Goal: Task Accomplishment & Management: Complete application form

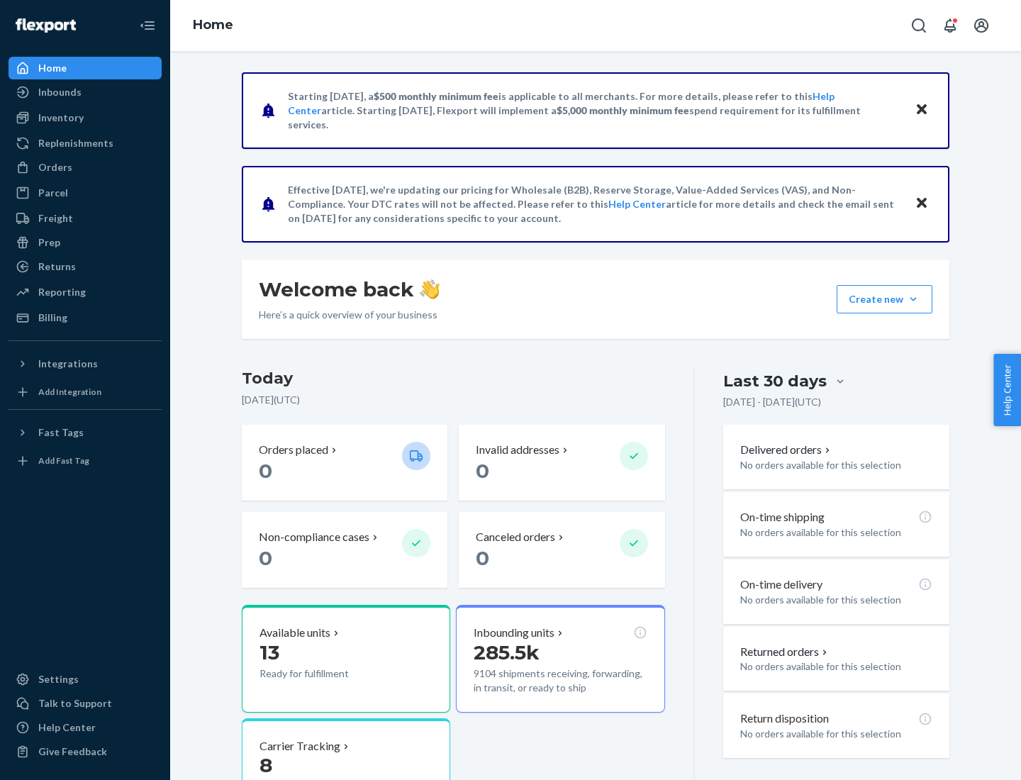
click at [914, 299] on button "Create new Create new inbound Create new order Create new product" at bounding box center [885, 299] width 96 height 28
click at [85, 92] on div "Inbounds" at bounding box center [85, 92] width 150 height 20
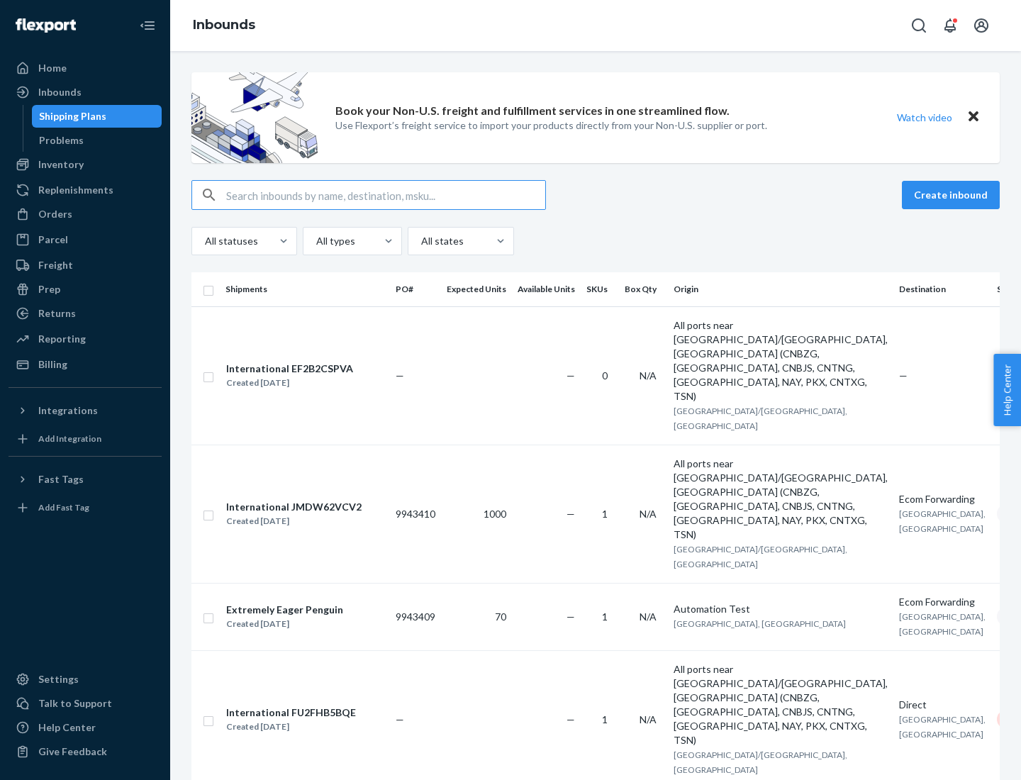
click at [953, 195] on button "Create inbound" at bounding box center [951, 195] width 98 height 28
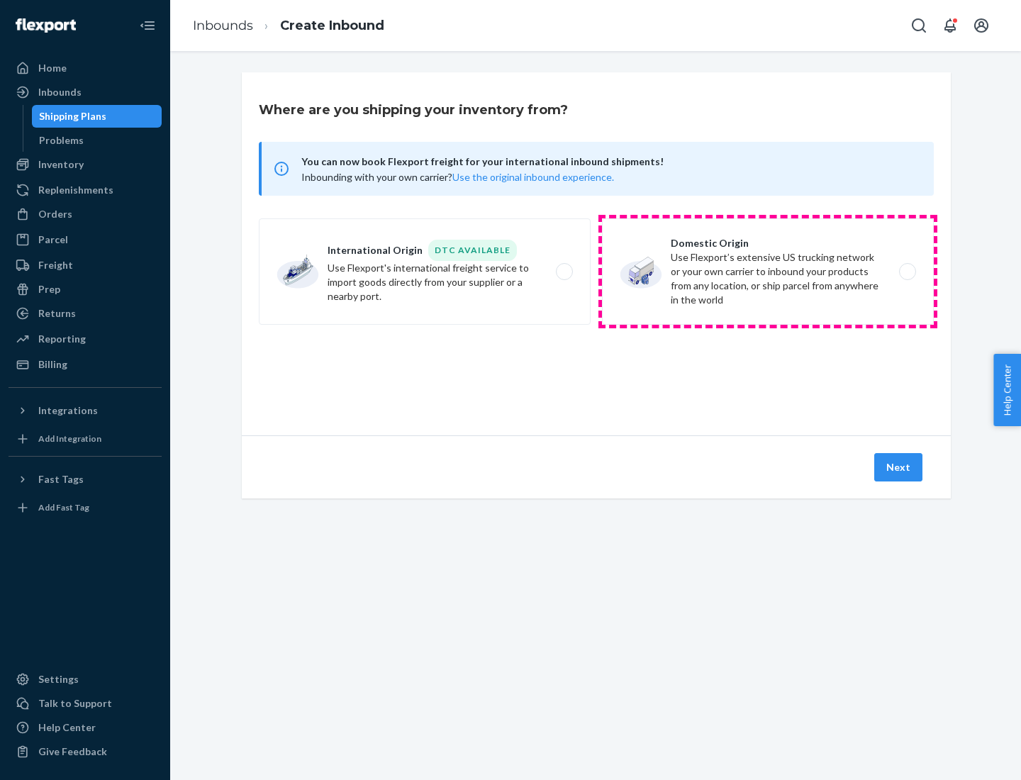
click at [768, 272] on label "Domestic Origin Use Flexport’s extensive US trucking network or your own carrie…" at bounding box center [768, 271] width 332 height 106
click at [907, 272] on input "Domestic Origin Use Flexport’s extensive US trucking network or your own carrie…" at bounding box center [911, 271] width 9 height 9
radio input "true"
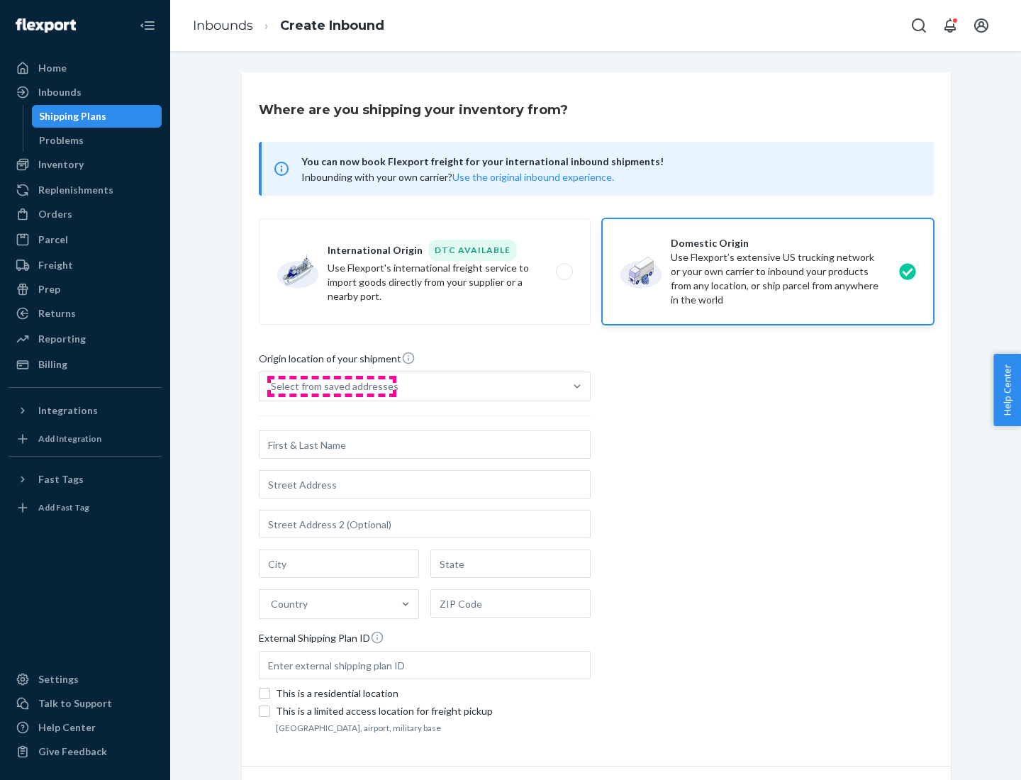
click at [331, 387] on div "Select from saved addresses" at bounding box center [335, 386] width 128 height 14
click at [272, 387] on input "Select from saved addresses" at bounding box center [271, 386] width 1 height 14
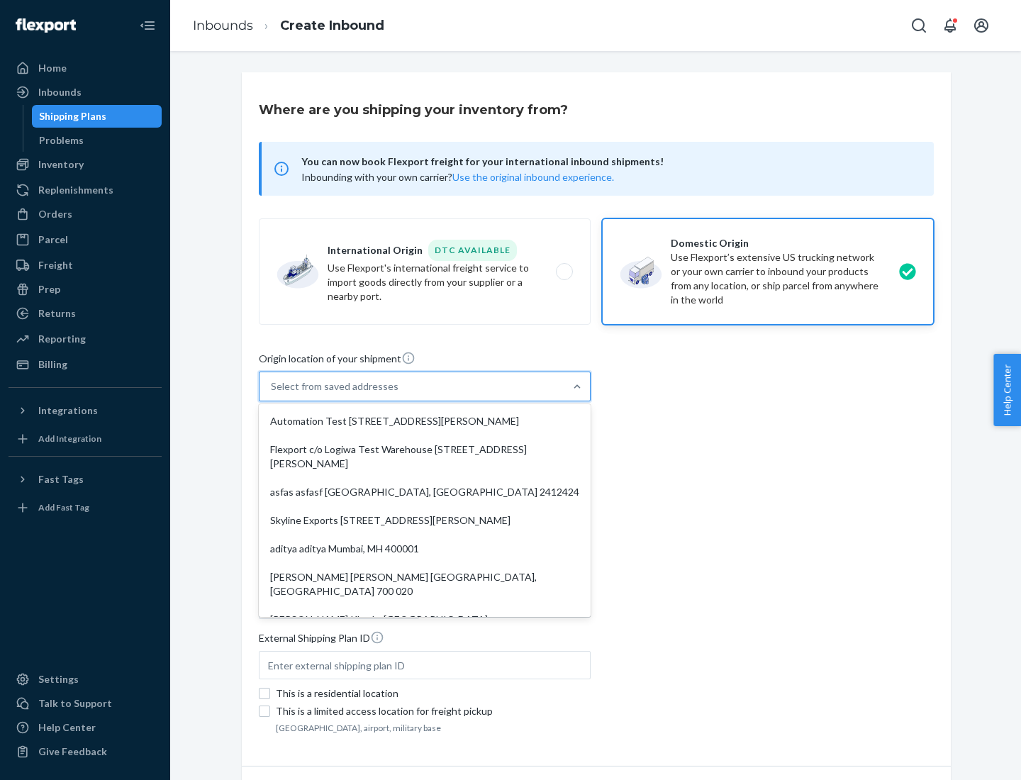
scroll to position [6, 0]
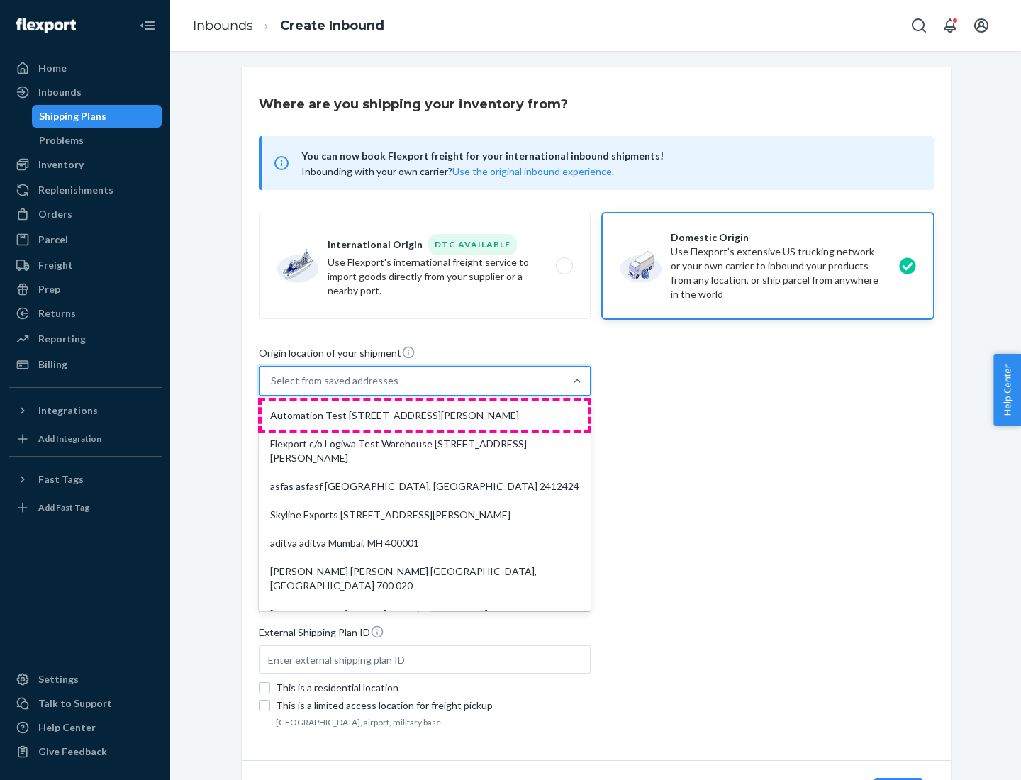
click at [425, 416] on div "Automation Test [STREET_ADDRESS][PERSON_NAME]" at bounding box center [425, 415] width 326 height 28
click at [272, 388] on input "option Automation Test [STREET_ADDRESS][PERSON_NAME]. 9 results available. Use …" at bounding box center [271, 381] width 1 height 14
type input "Automation Test"
type input "9th Floor"
type input "[GEOGRAPHIC_DATA]"
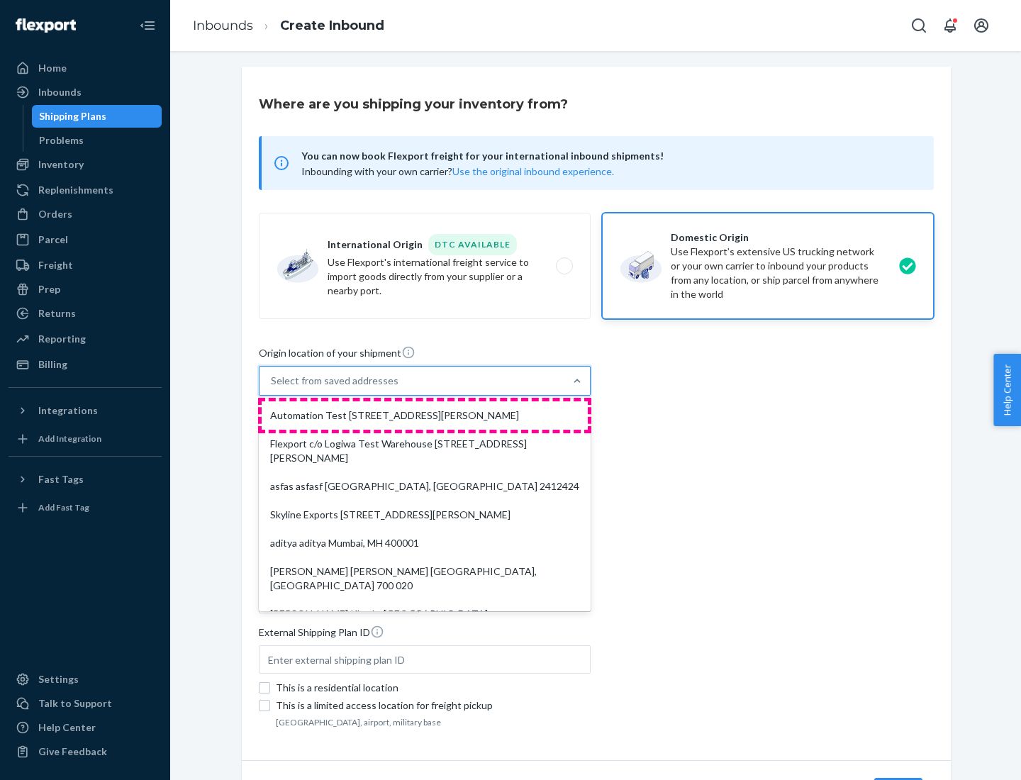
type input "CA"
type input "94104"
type input "[STREET_ADDRESS][PERSON_NAME]"
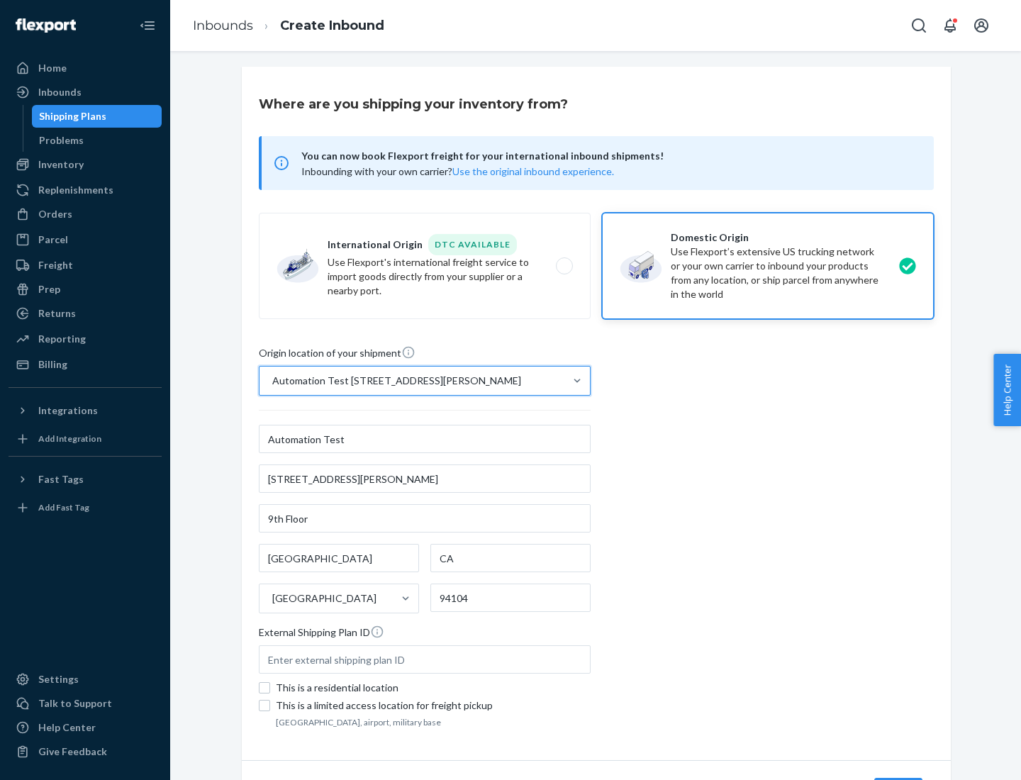
scroll to position [83, 0]
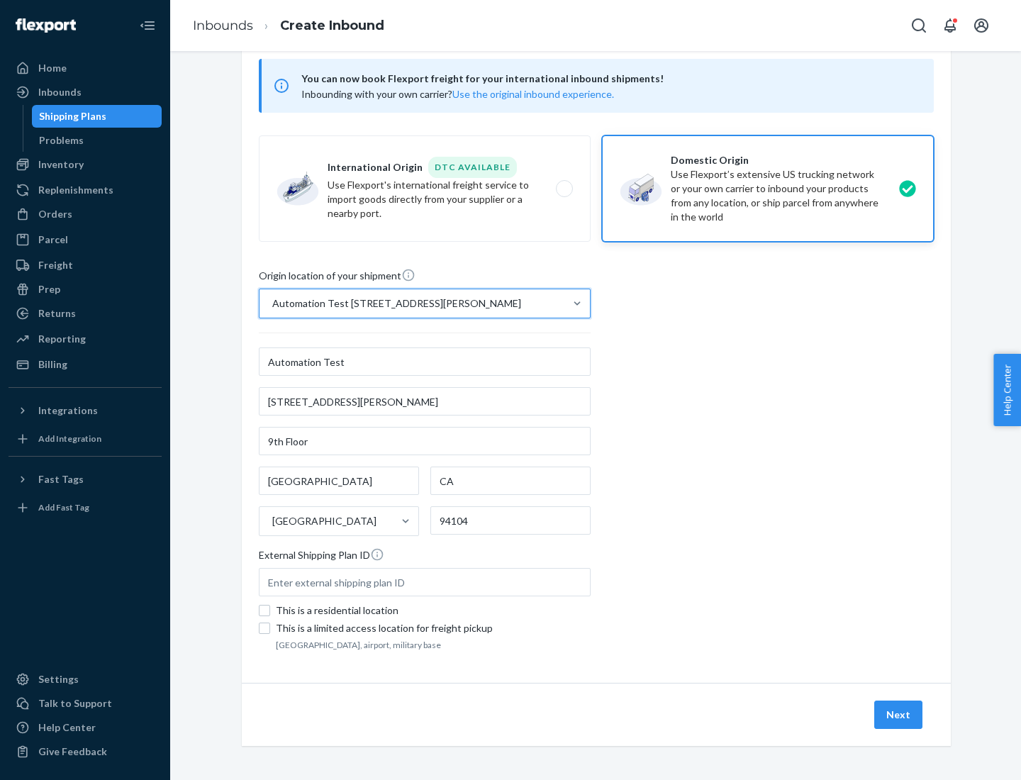
click at [899, 715] on button "Next" at bounding box center [899, 715] width 48 height 28
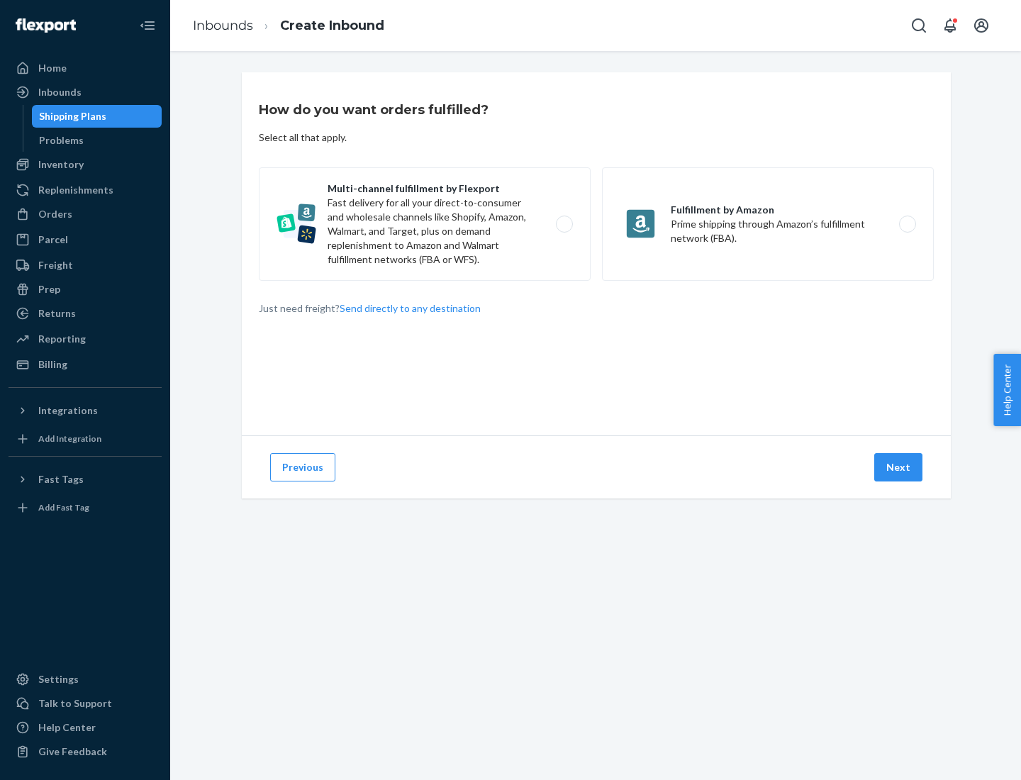
click at [425, 224] on label "Multi-channel fulfillment by Flexport Fast delivery for all your direct-to-cons…" at bounding box center [425, 223] width 332 height 113
click at [564, 224] on input "Multi-channel fulfillment by Flexport Fast delivery for all your direct-to-cons…" at bounding box center [568, 224] width 9 height 9
radio input "true"
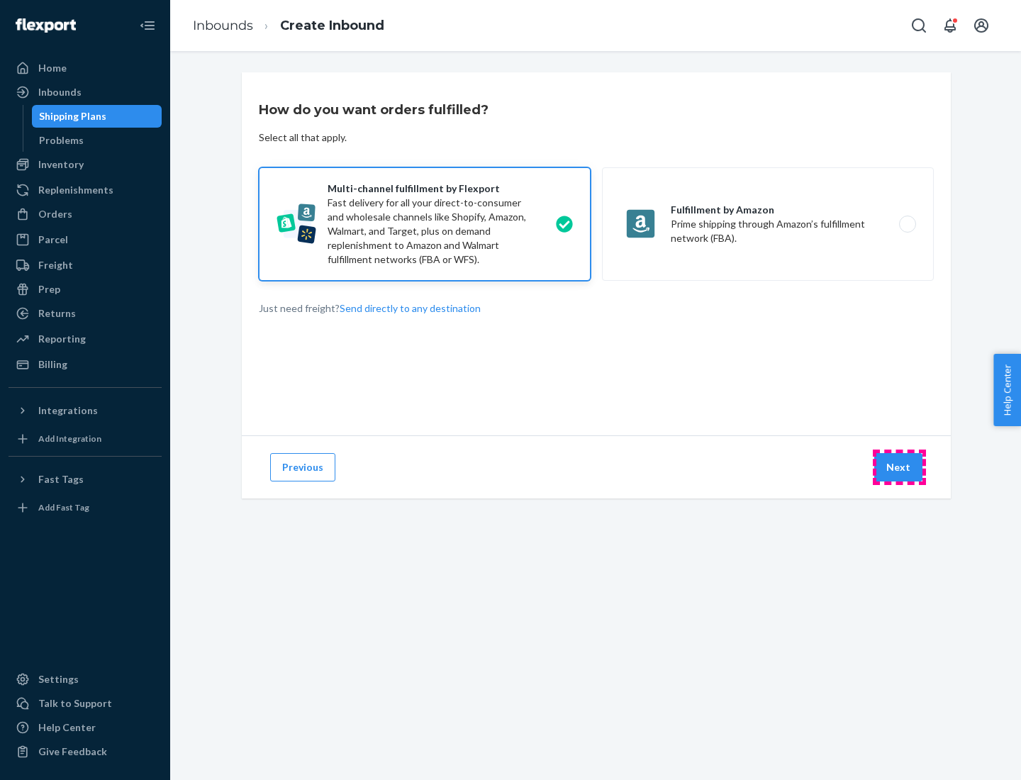
click at [899, 467] on button "Next" at bounding box center [899, 467] width 48 height 28
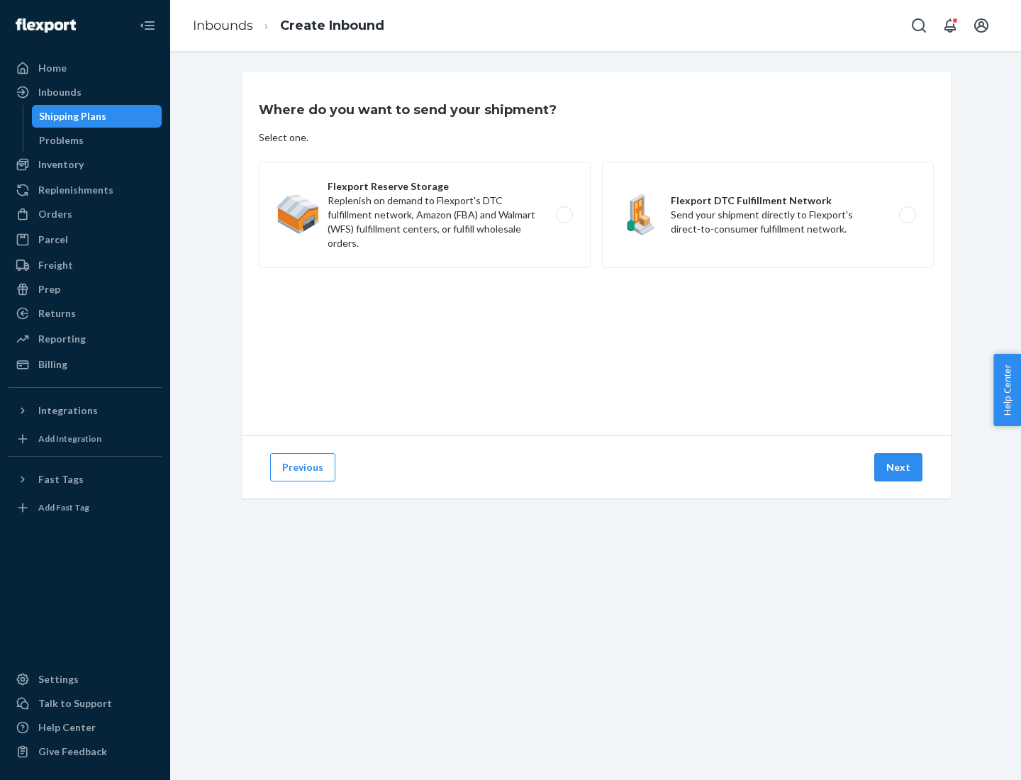
click at [768, 215] on label "Flexport DTC Fulfillment Network Send your shipment directly to Flexport's dire…" at bounding box center [768, 215] width 332 height 106
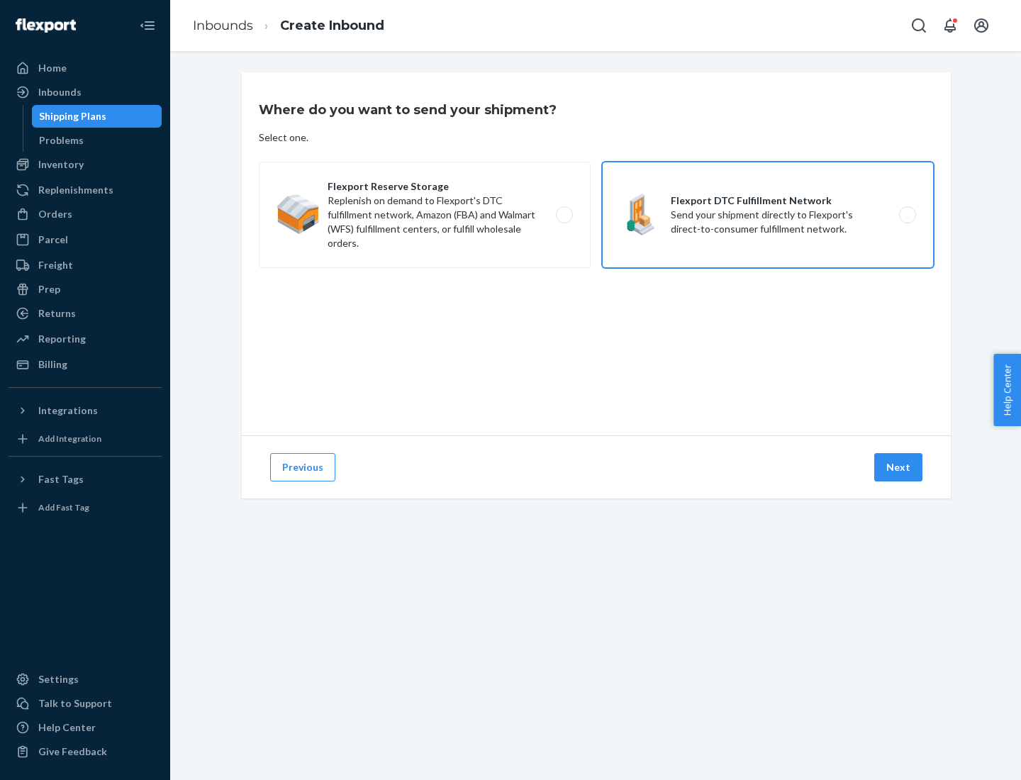
click at [907, 215] on input "Flexport DTC Fulfillment Network Send your shipment directly to Flexport's dire…" at bounding box center [911, 215] width 9 height 9
radio input "true"
click at [899, 467] on button "Next" at bounding box center [899, 467] width 48 height 28
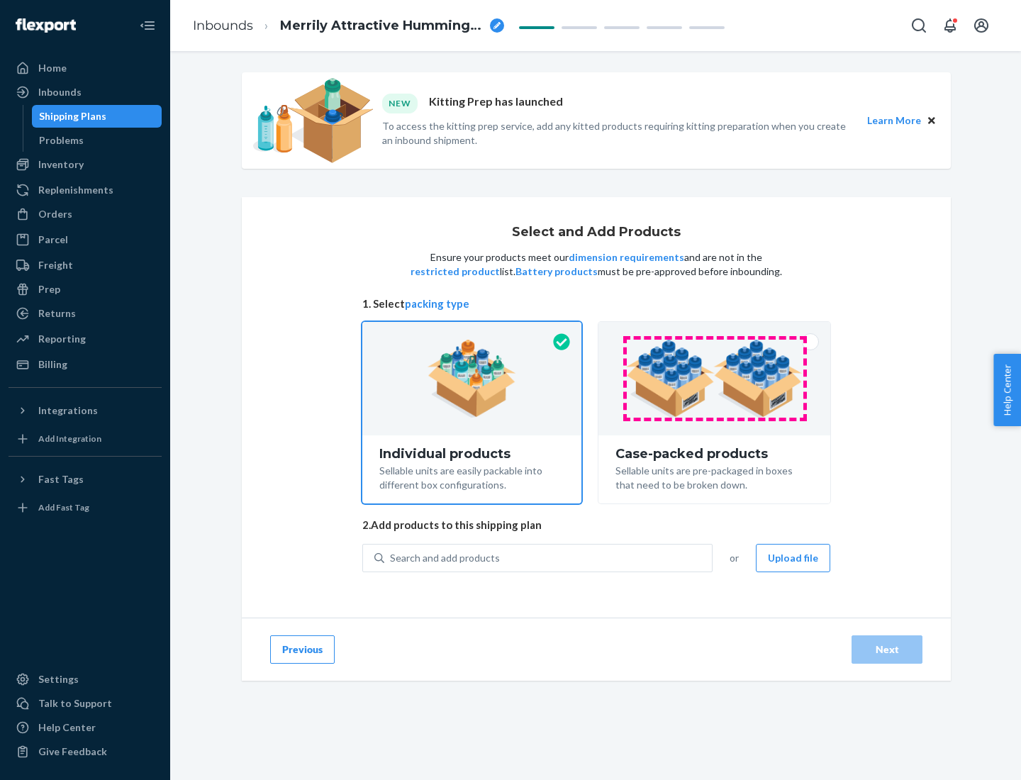
click at [715, 379] on img at bounding box center [714, 379] width 177 height 78
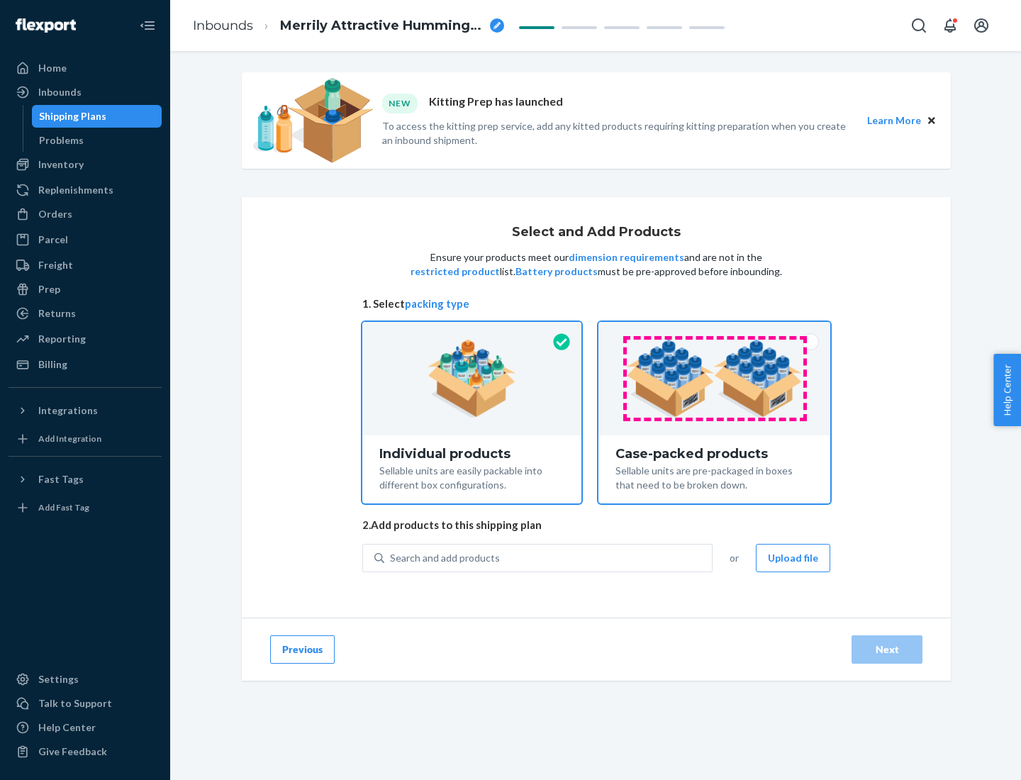
click at [715, 331] on input "Case-packed products Sellable units are pre-packaged in boxes that need to be b…" at bounding box center [714, 326] width 9 height 9
radio input "true"
radio input "false"
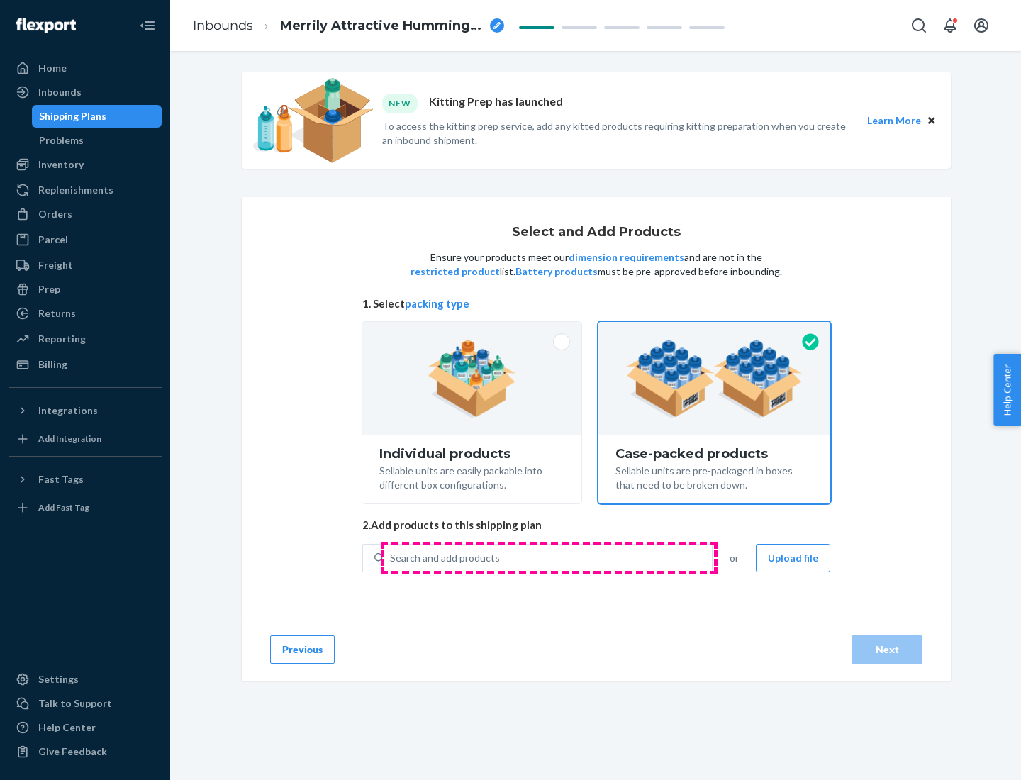
click at [549, 558] on div "Search and add products" at bounding box center [548, 558] width 328 height 26
click at [392, 558] on input "Search and add products" at bounding box center [390, 558] width 1 height 14
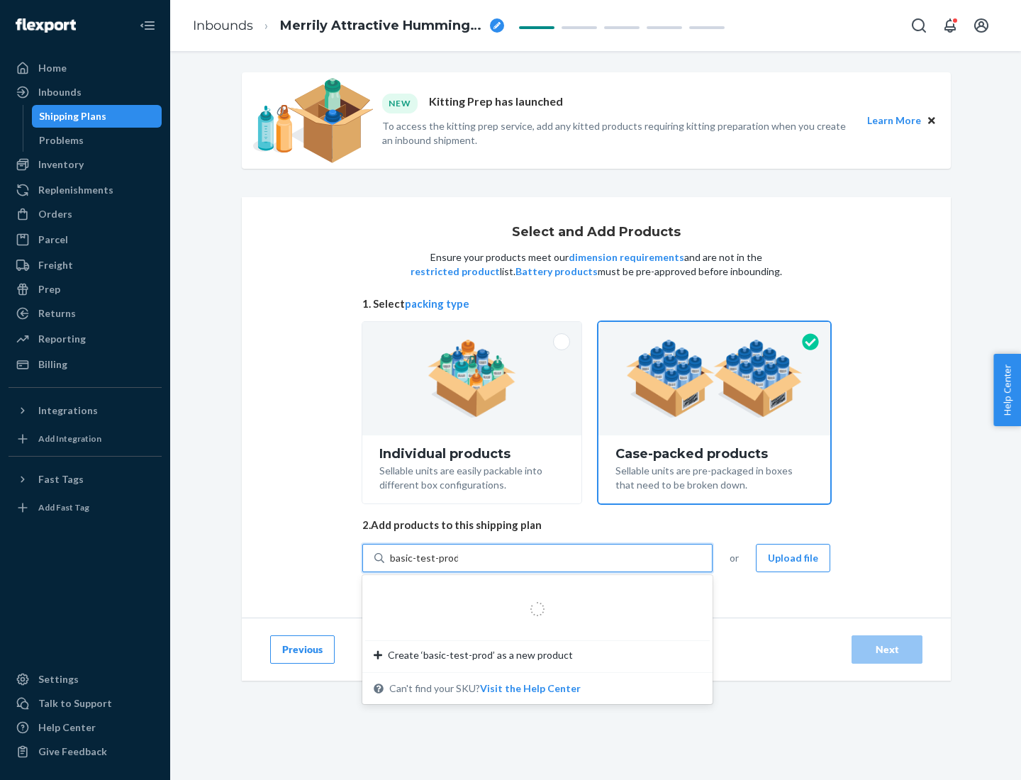
type input "basic-test-product-1"
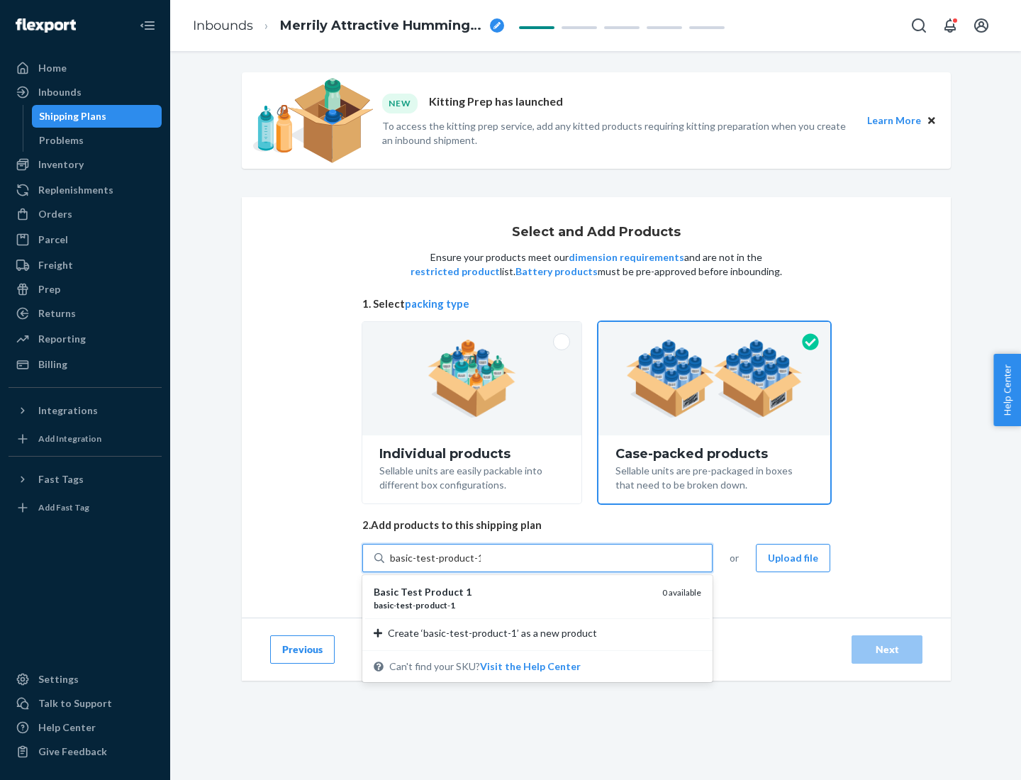
click at [513, 605] on div "basic - test - product - 1" at bounding box center [512, 605] width 277 height 12
click at [481, 565] on input "basic-test-product-1" at bounding box center [435, 558] width 91 height 14
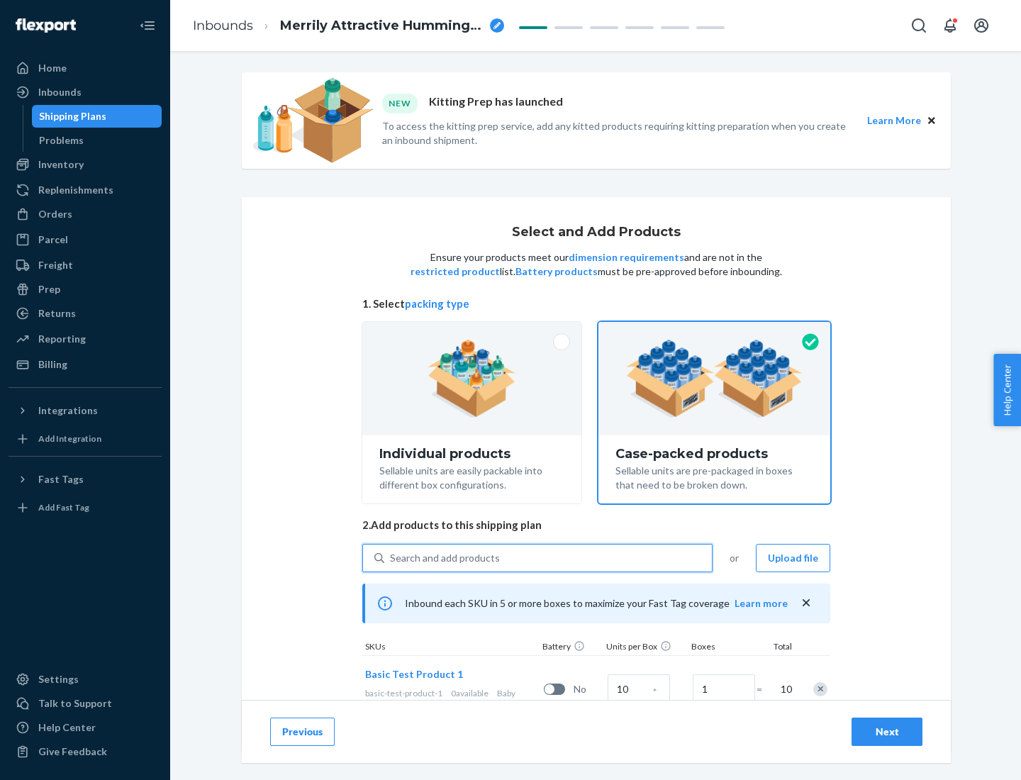
scroll to position [51, 0]
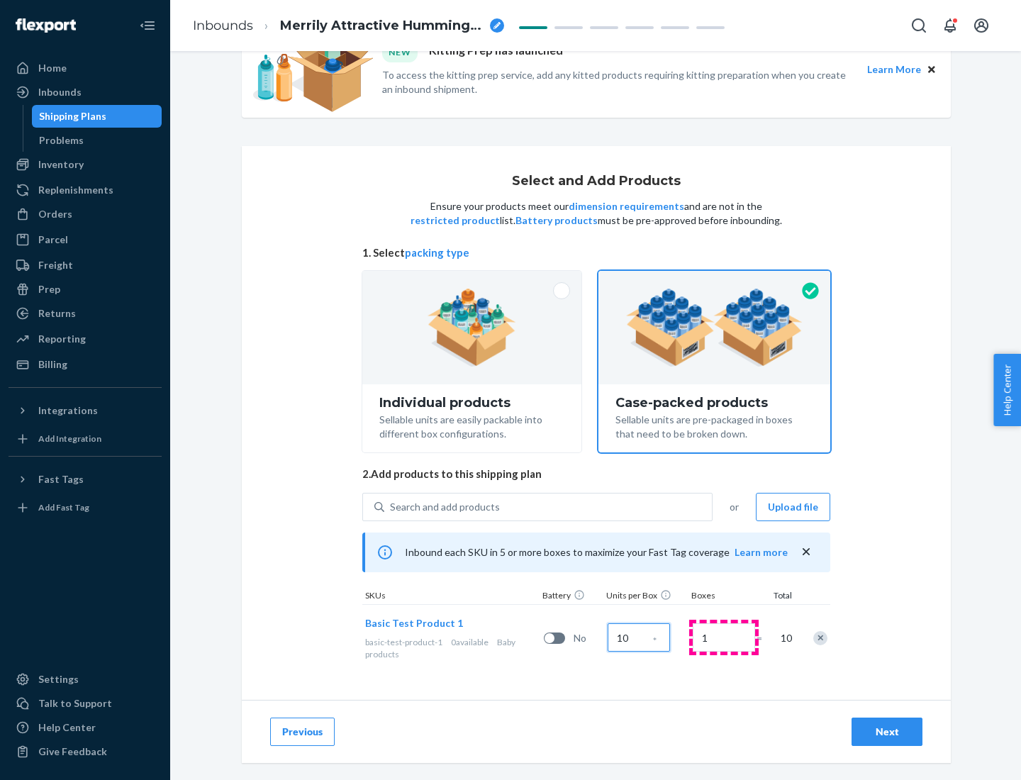
type input "10"
type input "7"
click at [887, 732] on div "Next" at bounding box center [887, 732] width 47 height 14
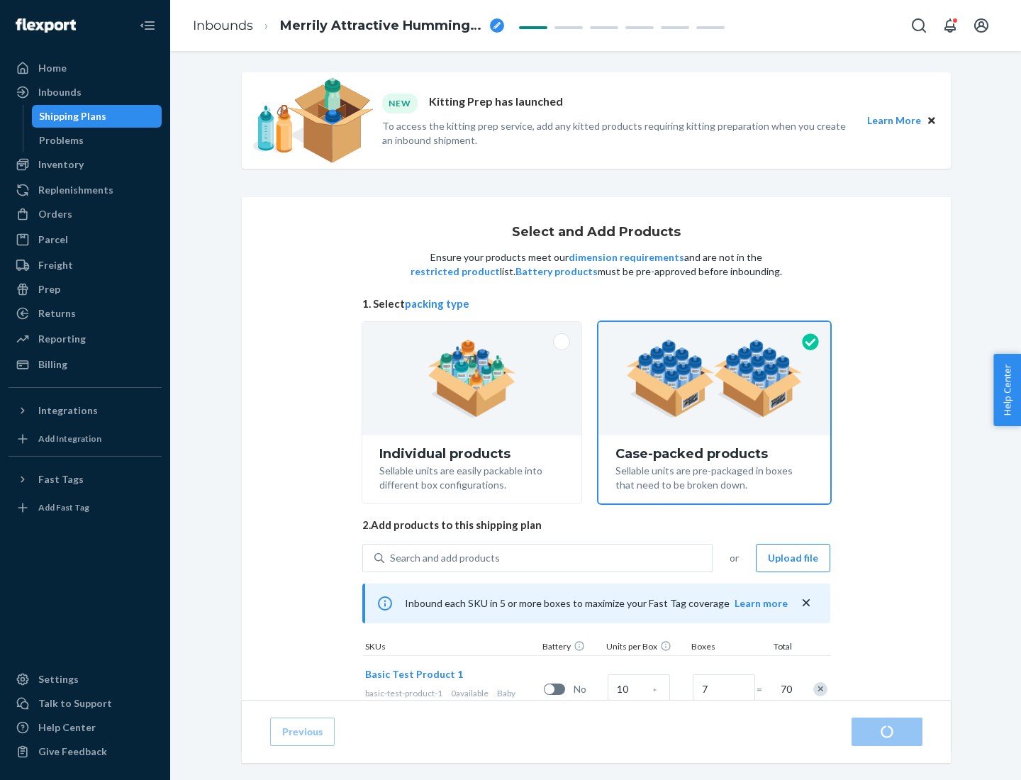
radio input "true"
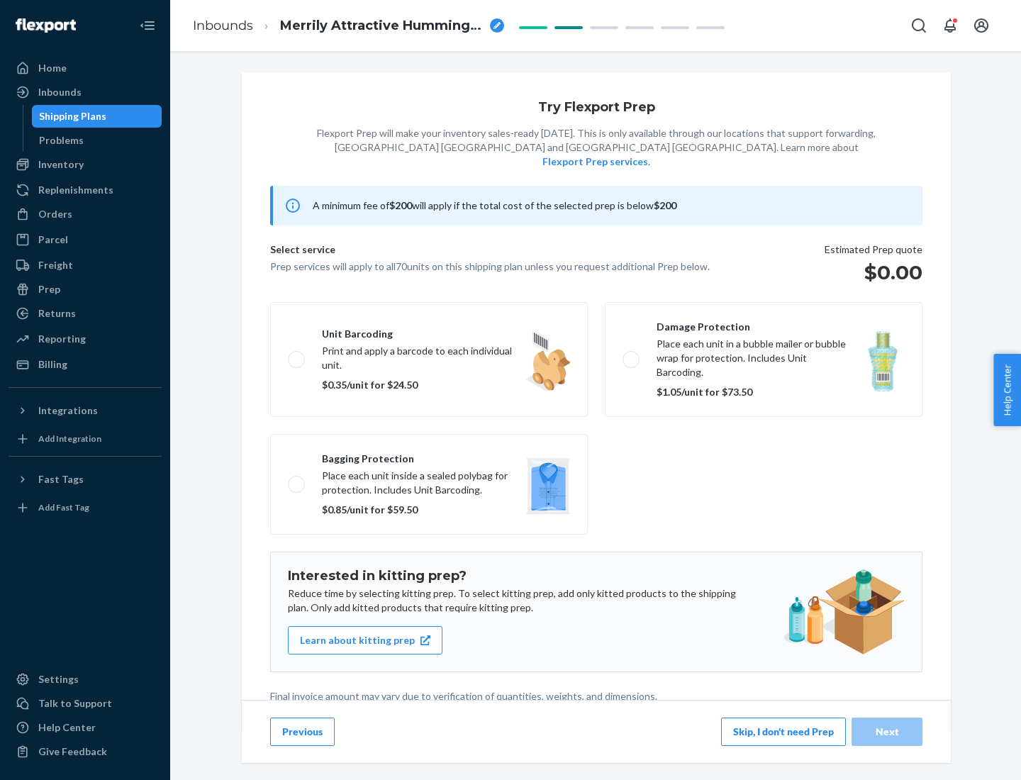
scroll to position [4, 0]
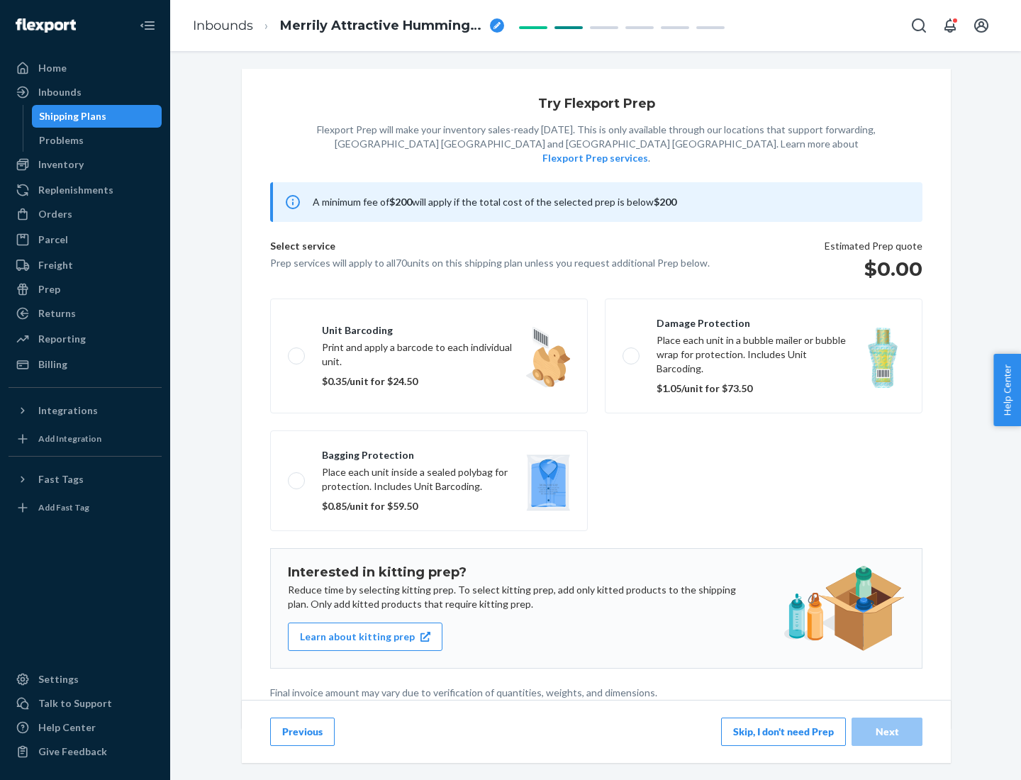
click at [429, 452] on label "Bagging protection Place each unit inside a sealed polybag for protection. Incl…" at bounding box center [429, 481] width 318 height 101
click at [297, 476] on input "Bagging protection Place each unit inside a sealed polybag for protection. Incl…" at bounding box center [292, 480] width 9 height 9
checkbox input "true"
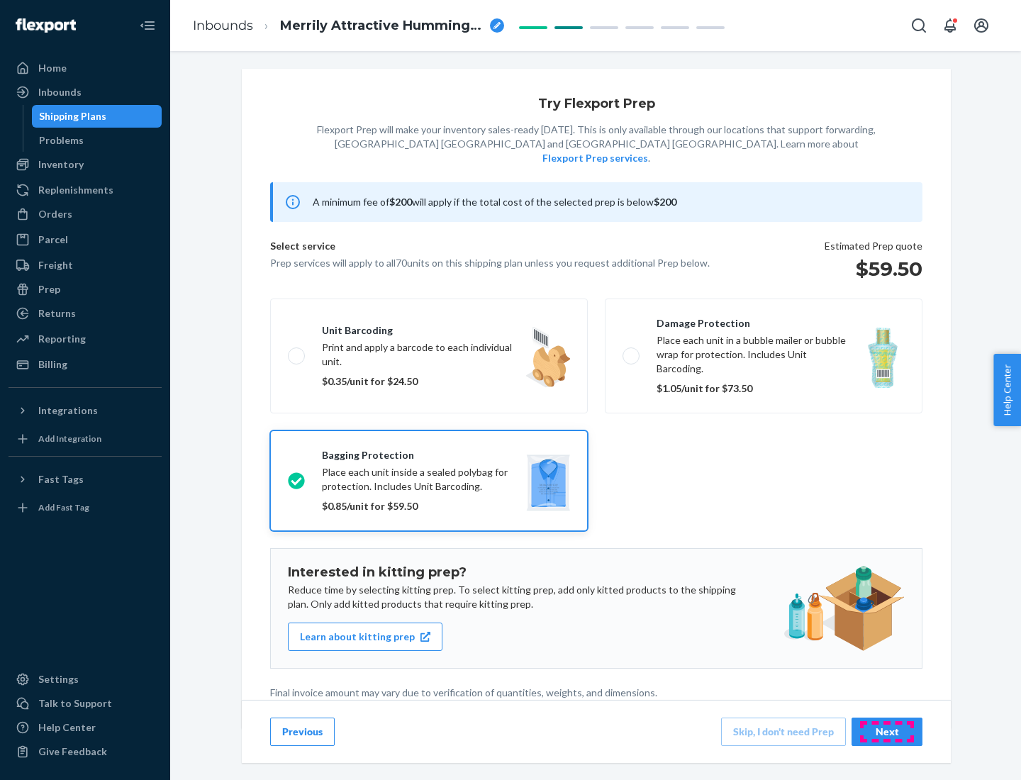
click at [887, 731] on div "Next" at bounding box center [887, 732] width 47 height 14
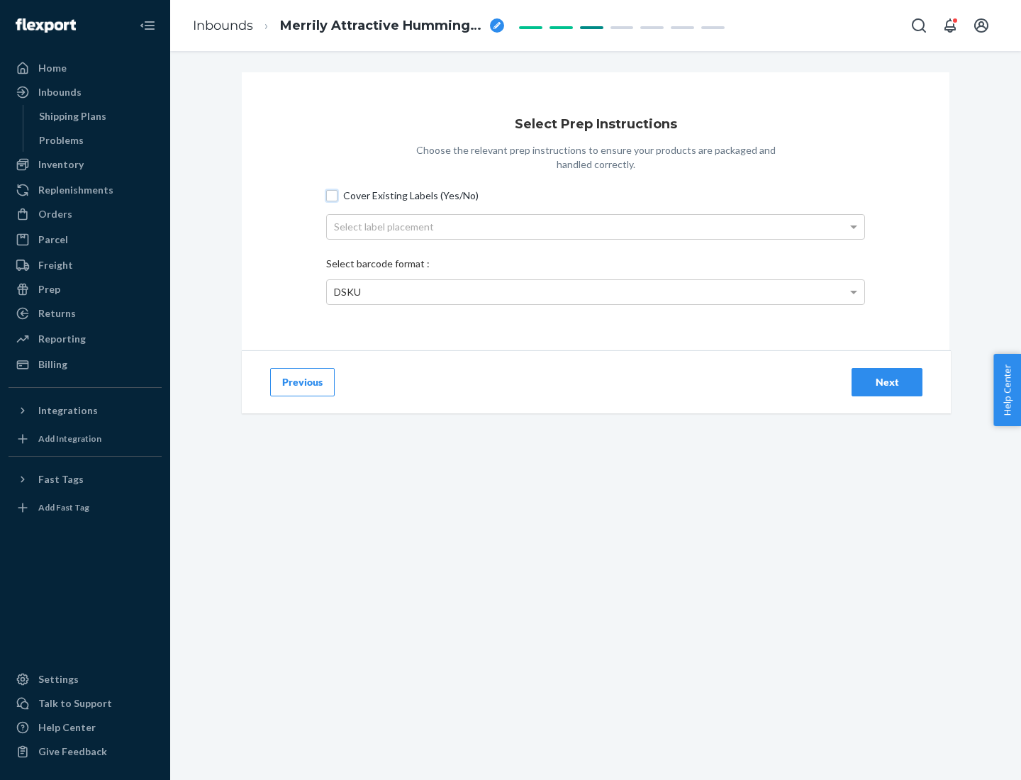
click at [332, 195] on input "Cover Existing Labels (Yes/No)" at bounding box center [331, 195] width 11 height 11
checkbox input "true"
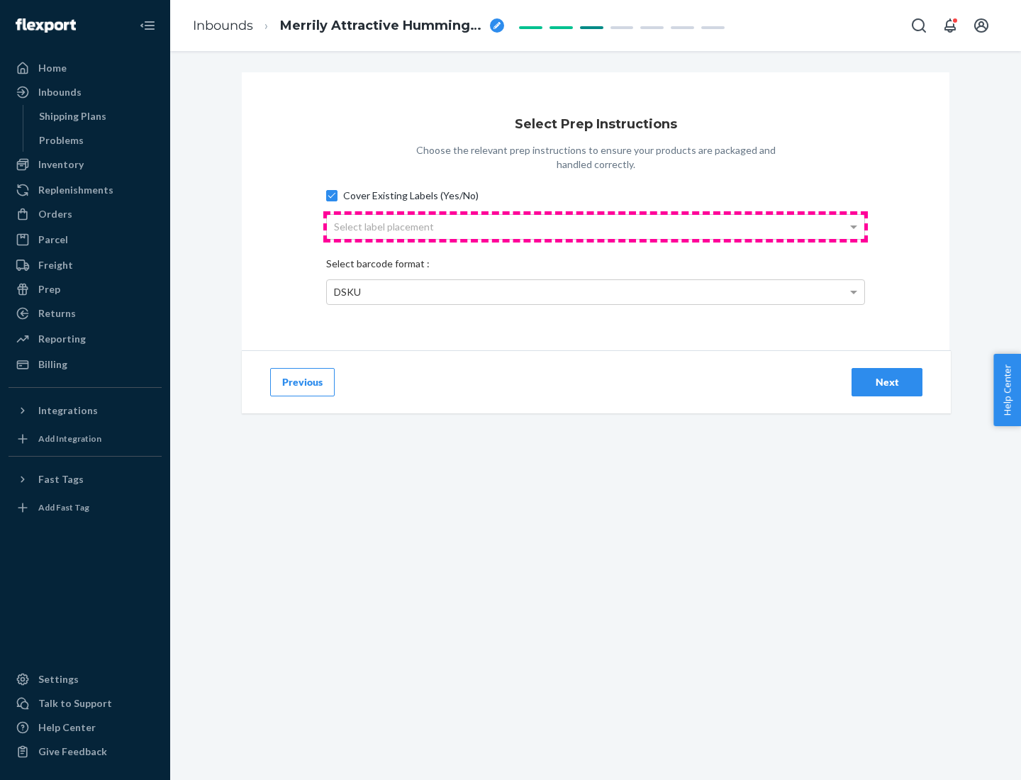
click at [596, 226] on div "Select label placement" at bounding box center [596, 227] width 538 height 24
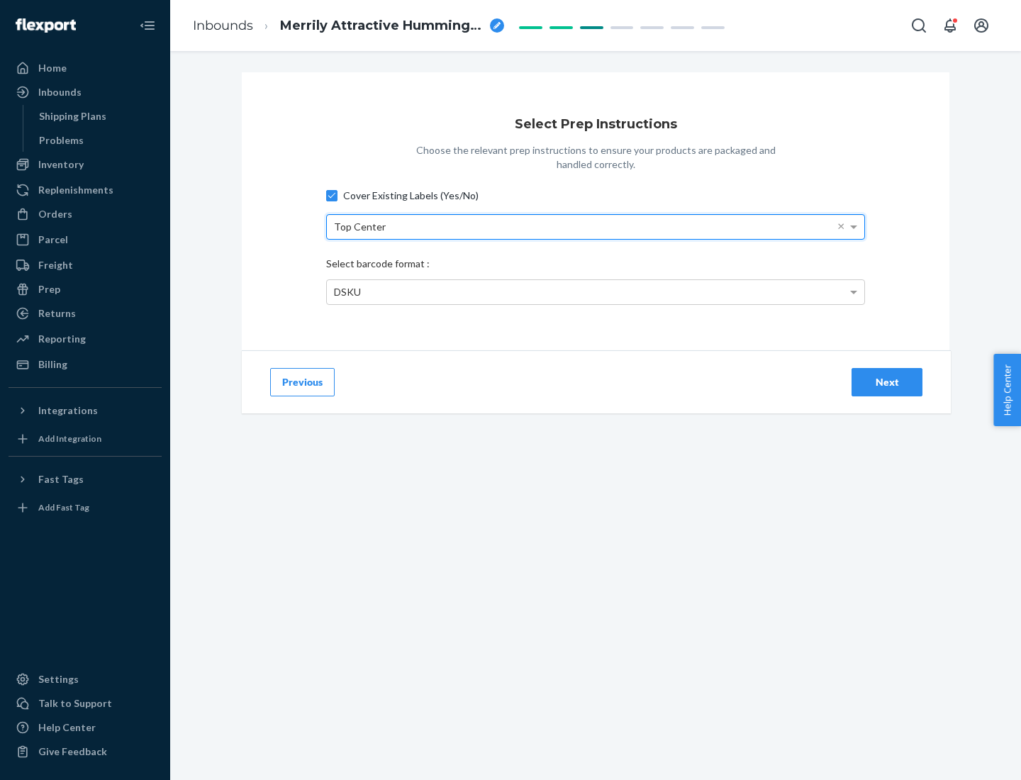
click at [596, 292] on div "DSKU" at bounding box center [596, 292] width 538 height 24
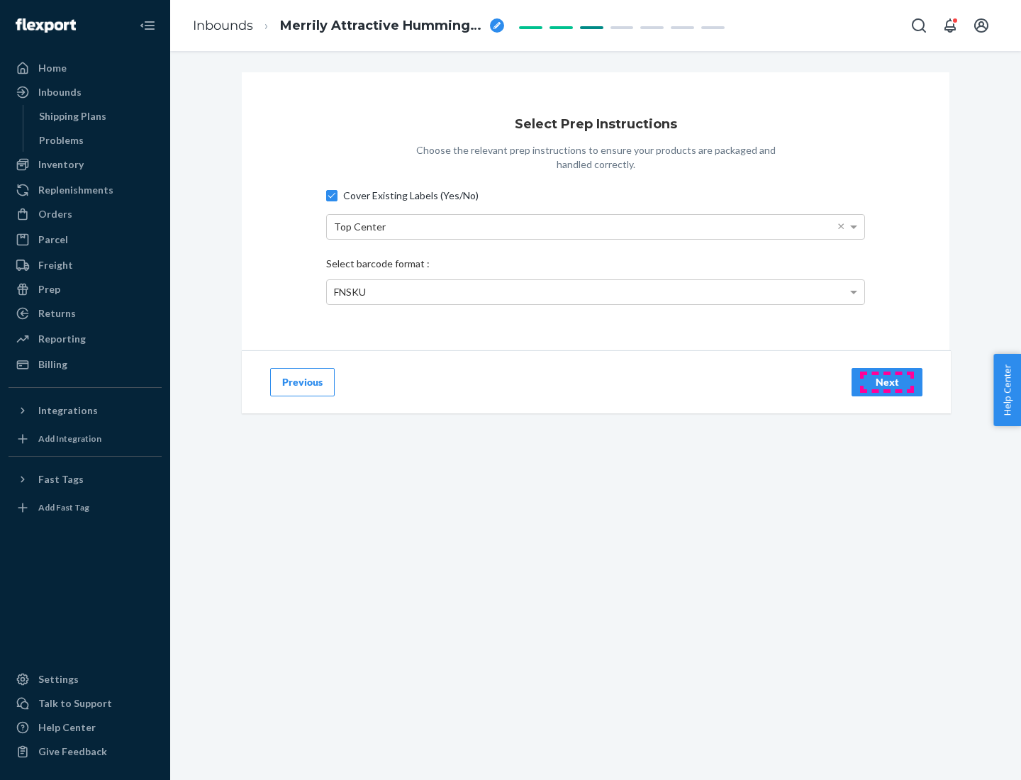
click at [887, 382] on div "Next" at bounding box center [887, 382] width 47 height 14
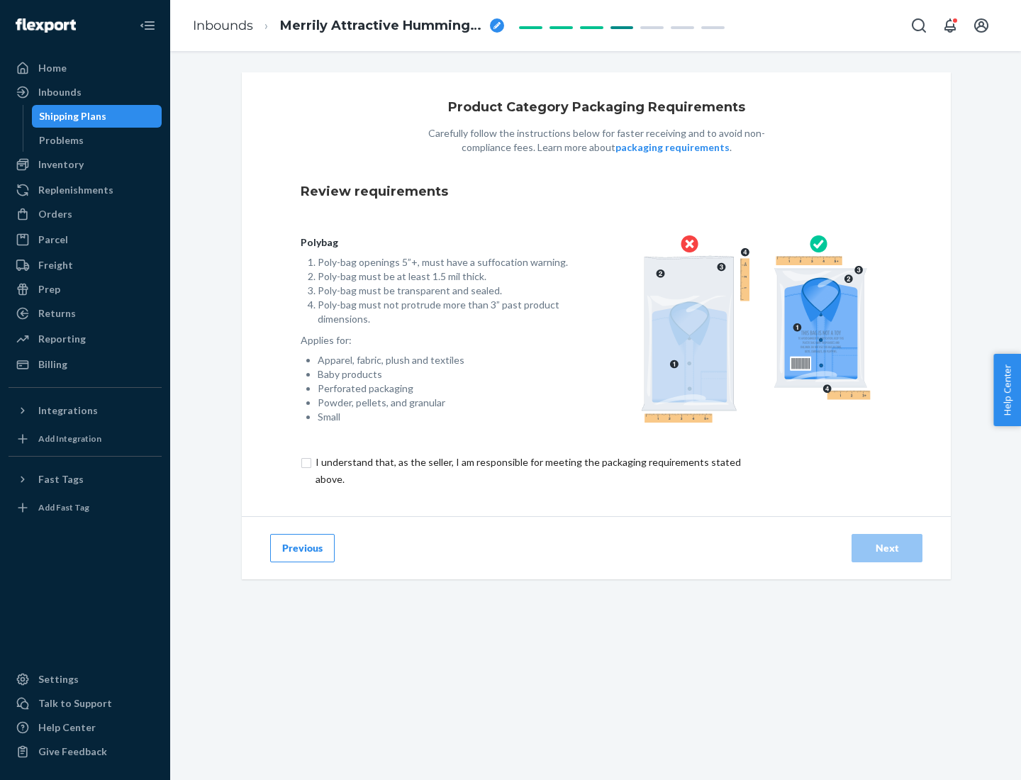
click at [527, 470] on input "checkbox" at bounding box center [537, 471] width 472 height 34
checkbox input "true"
click at [887, 548] on div "Next" at bounding box center [887, 548] width 47 height 14
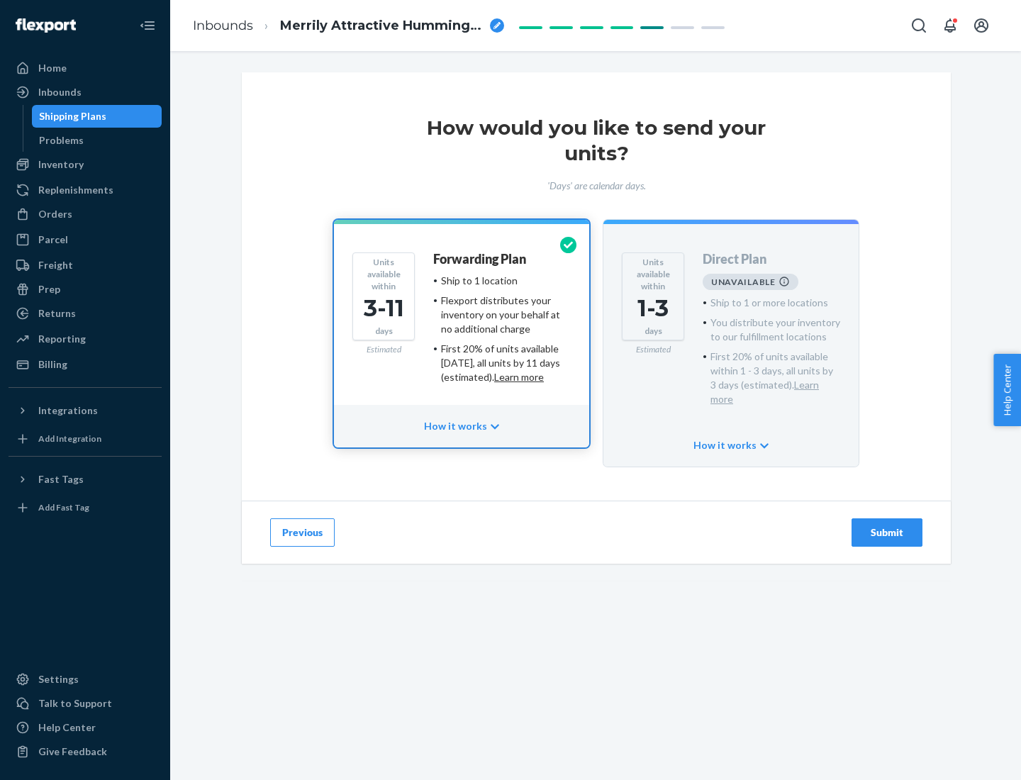
click at [481, 259] on h4 "Forwarding Plan" at bounding box center [479, 260] width 93 height 14
click at [887, 526] on div "Submit" at bounding box center [887, 533] width 47 height 14
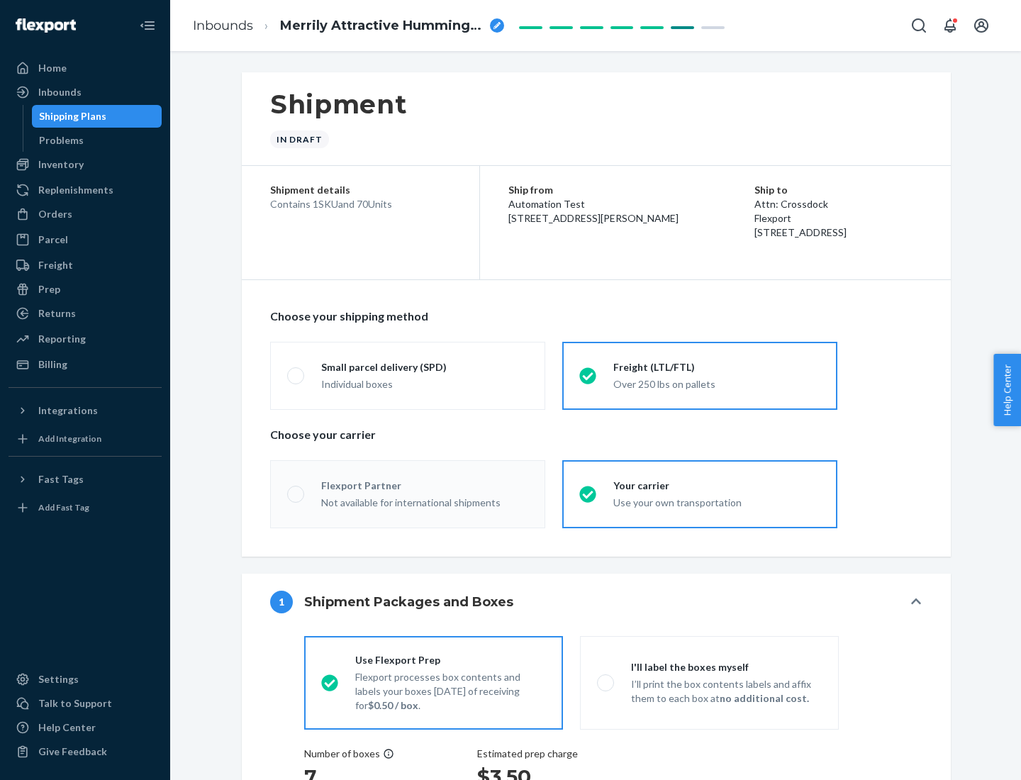
radio input "true"
radio input "false"
radio input "true"
radio input "false"
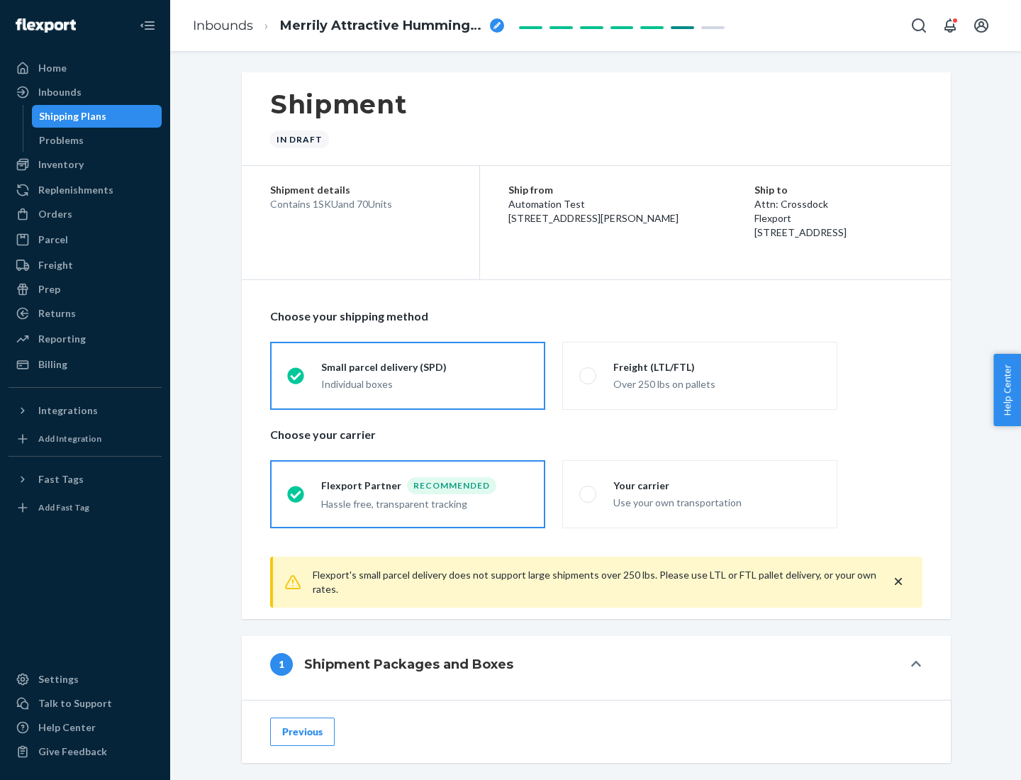
click at [700, 375] on div "Over 250 lbs on pallets" at bounding box center [717, 383] width 207 height 17
click at [589, 375] on input "Freight (LTL/FTL) Over 250 lbs on pallets" at bounding box center [584, 375] width 9 height 9
radio input "true"
radio input "false"
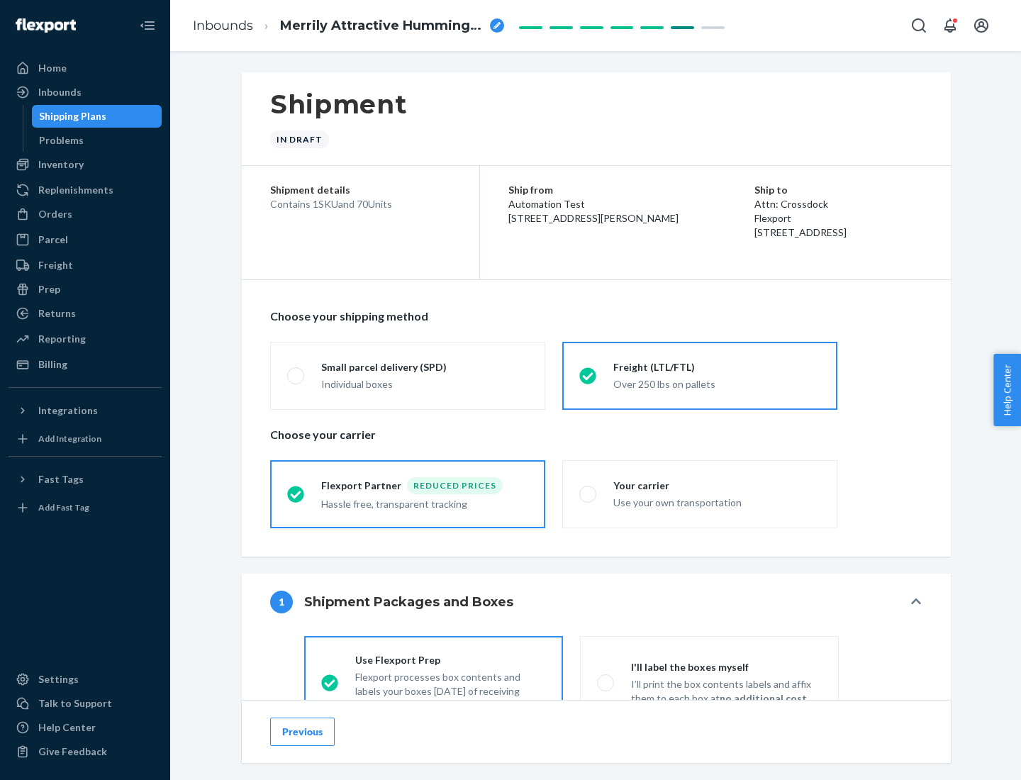
scroll to position [79, 0]
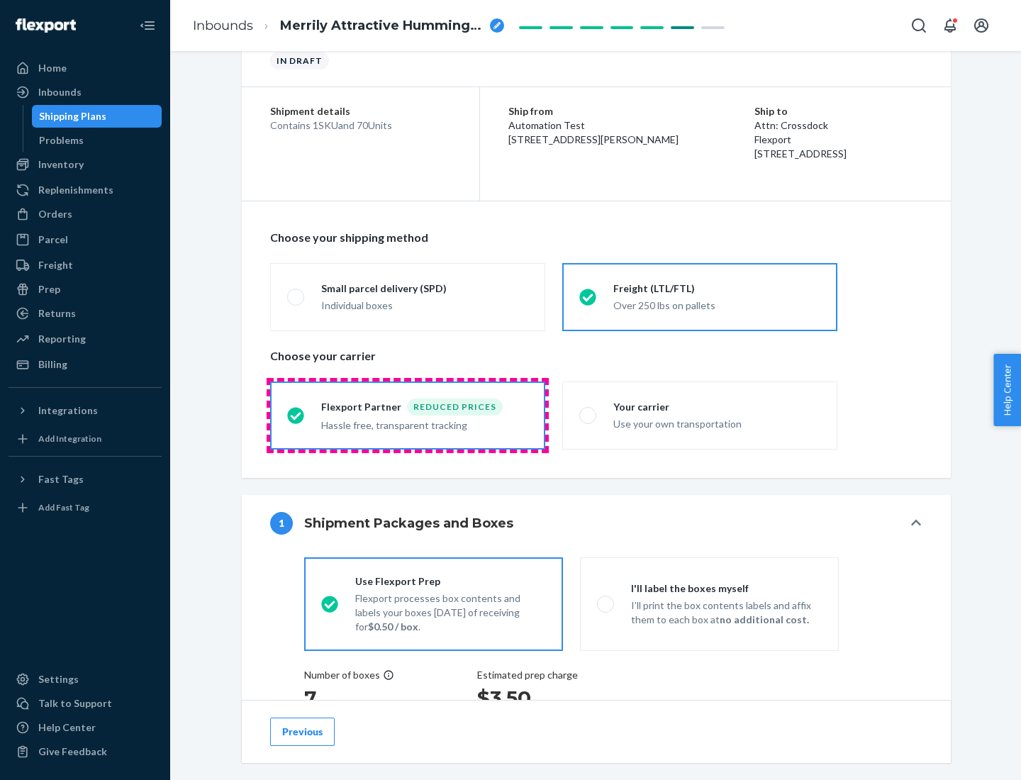
click at [408, 416] on div "Hassle free, transparent tracking" at bounding box center [424, 424] width 207 height 17
click at [297, 415] on input "Flexport Partner Reduced prices Hassle free, transparent tracking" at bounding box center [291, 415] width 9 height 9
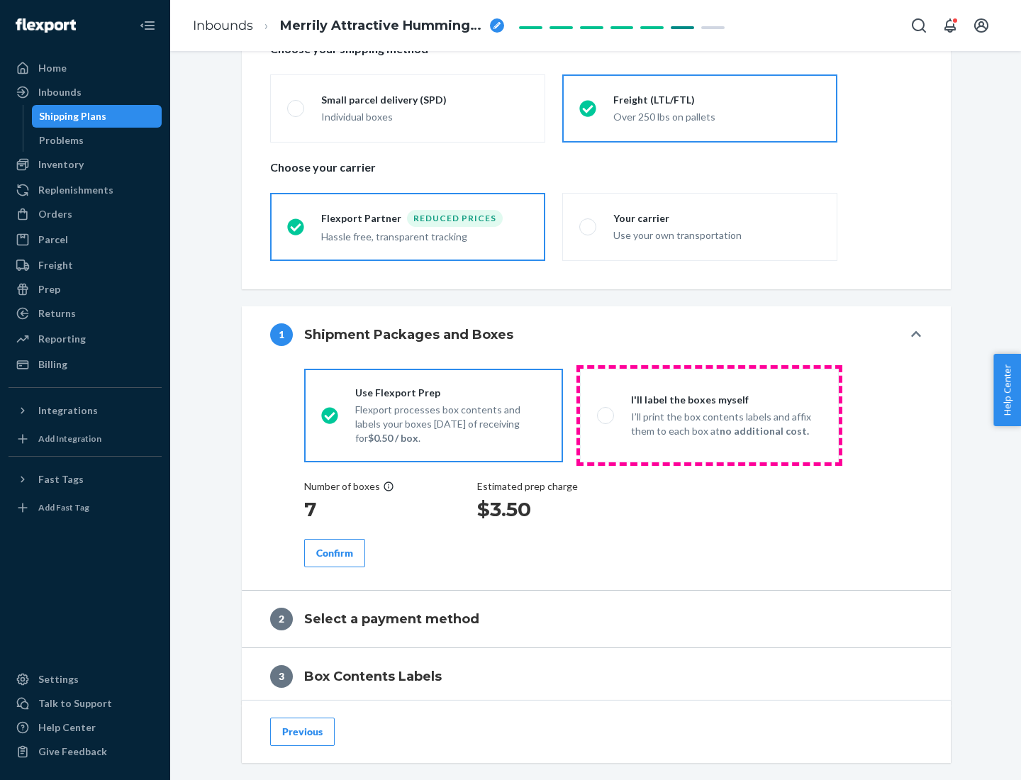
click at [709, 415] on p "I’ll print the box contents labels and affix them to each box at no additional …" at bounding box center [726, 424] width 191 height 28
click at [606, 415] on input "I'll label the boxes myself I’ll print the box contents labels and affix them t…" at bounding box center [601, 415] width 9 height 9
radio input "true"
radio input "false"
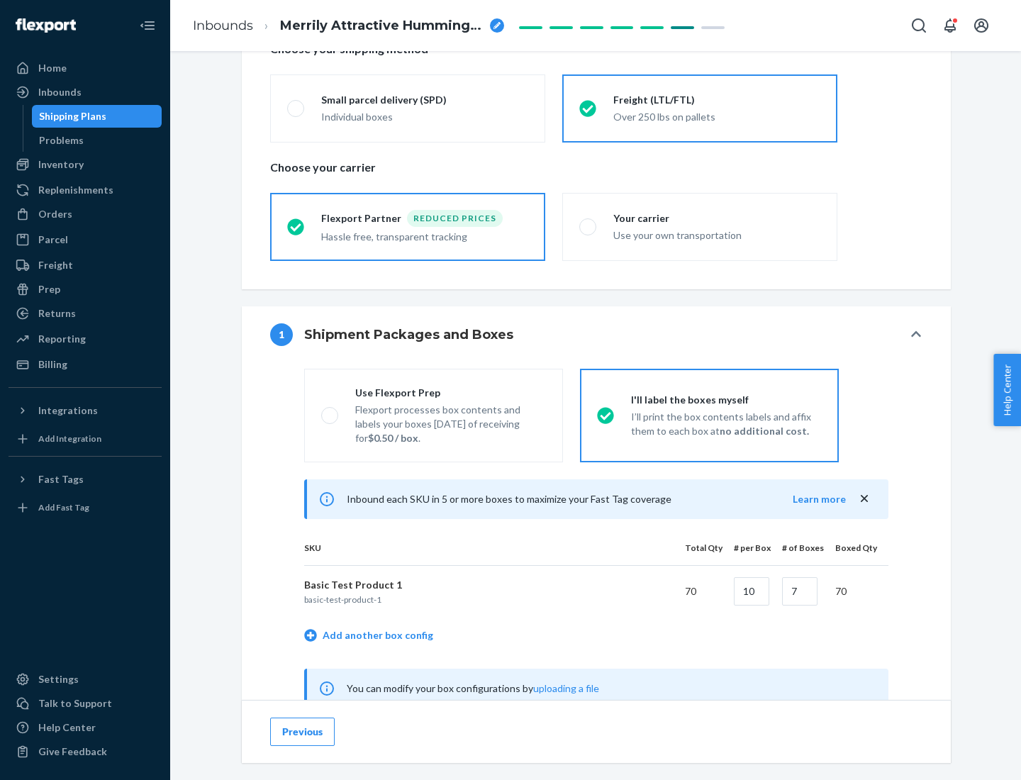
scroll to position [443, 0]
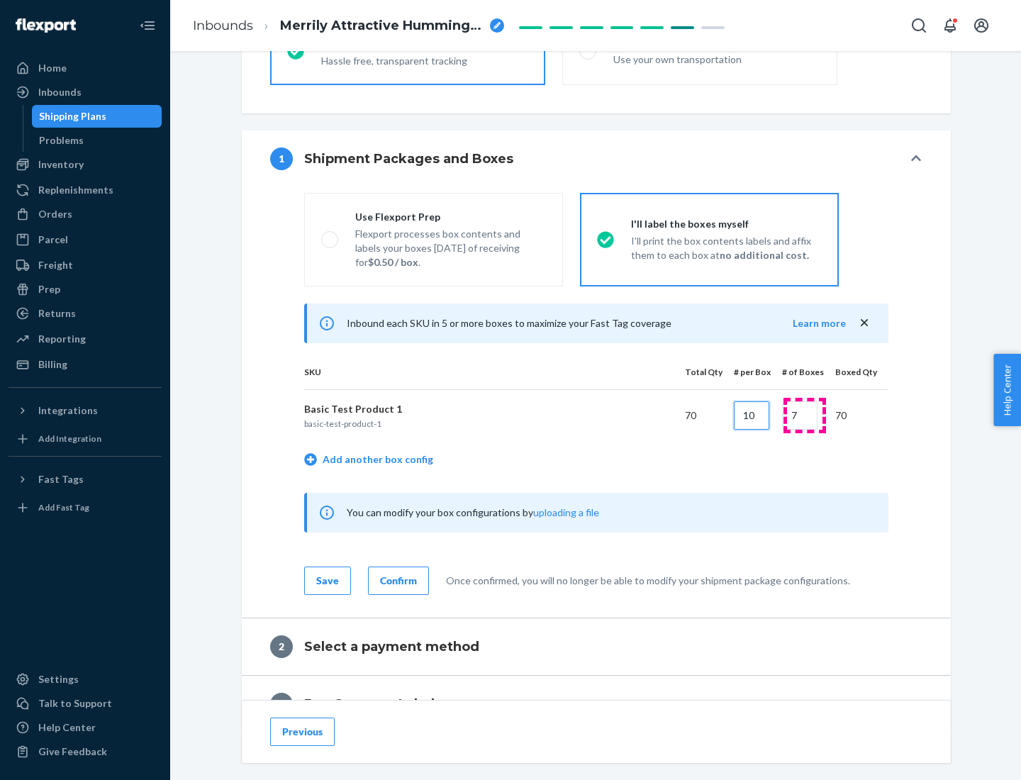
type input "10"
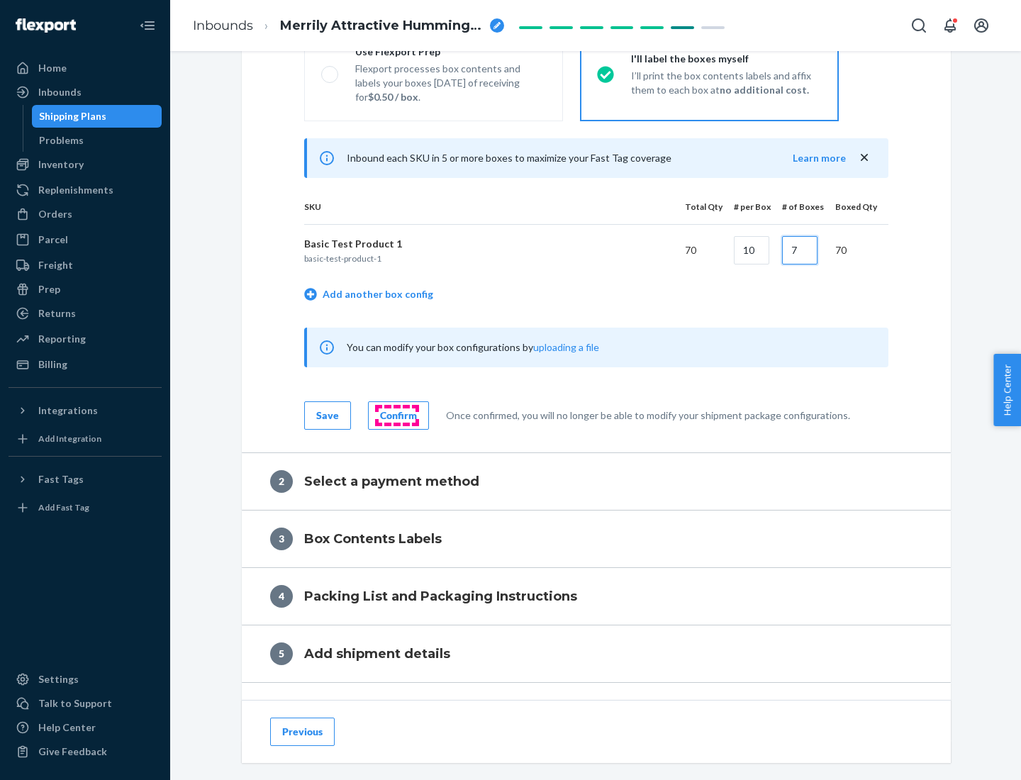
type input "7"
click at [397, 415] on div "Confirm" at bounding box center [398, 416] width 37 height 14
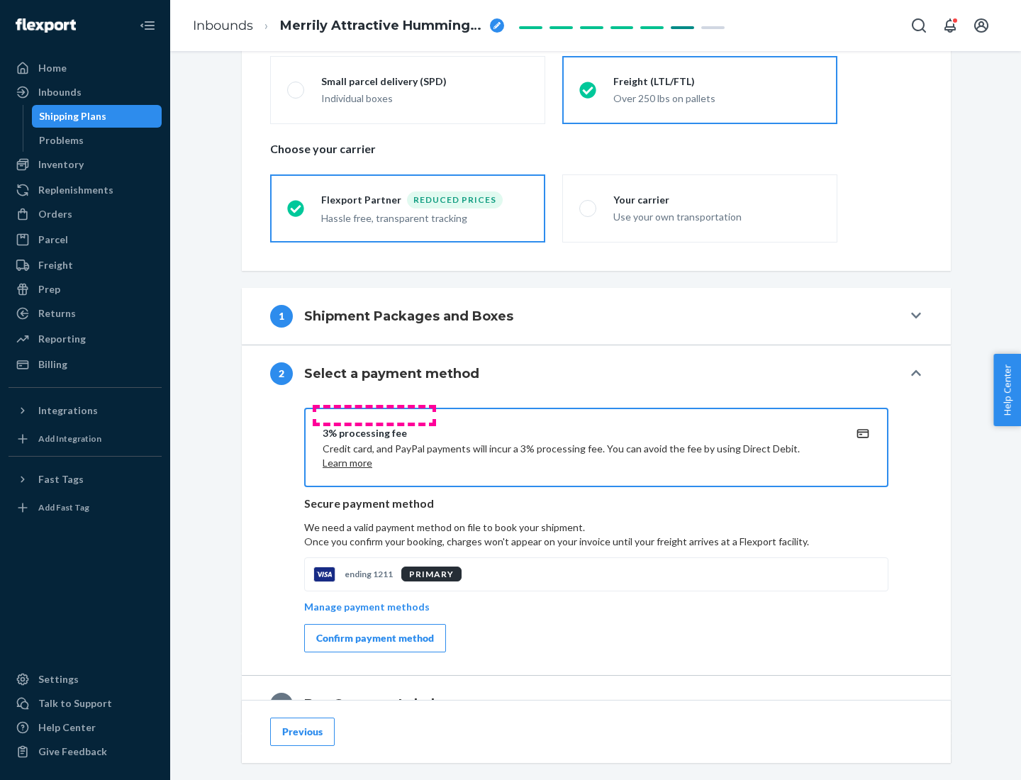
scroll to position [509, 0]
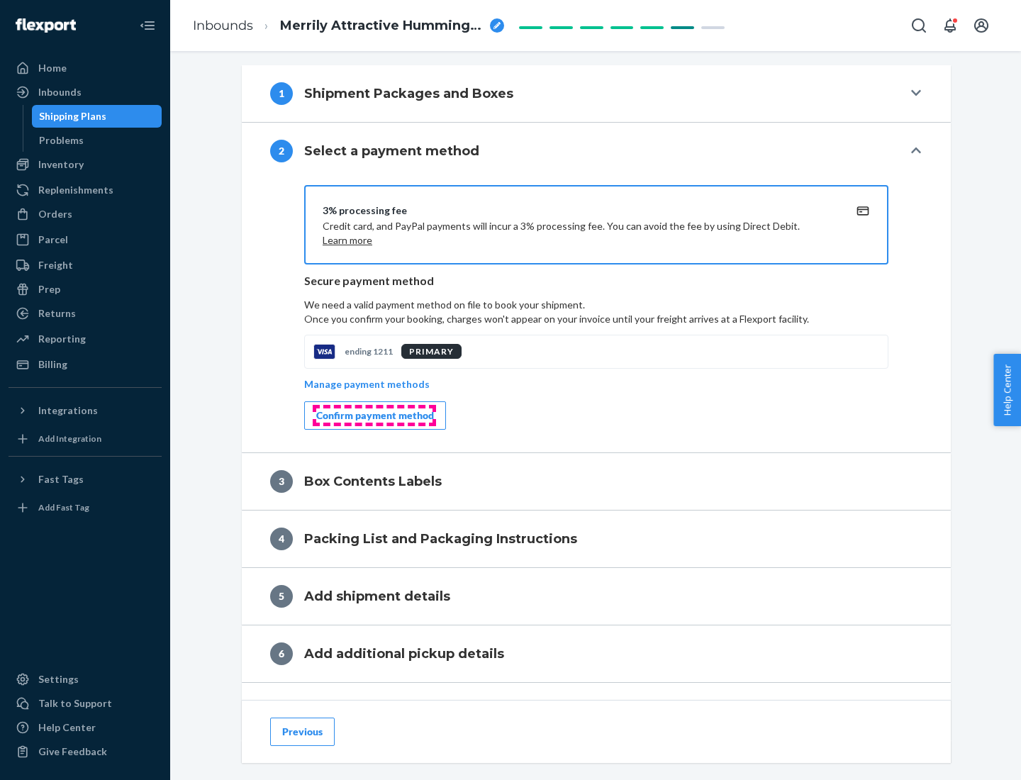
click at [374, 416] on div "Confirm payment method" at bounding box center [375, 416] width 118 height 14
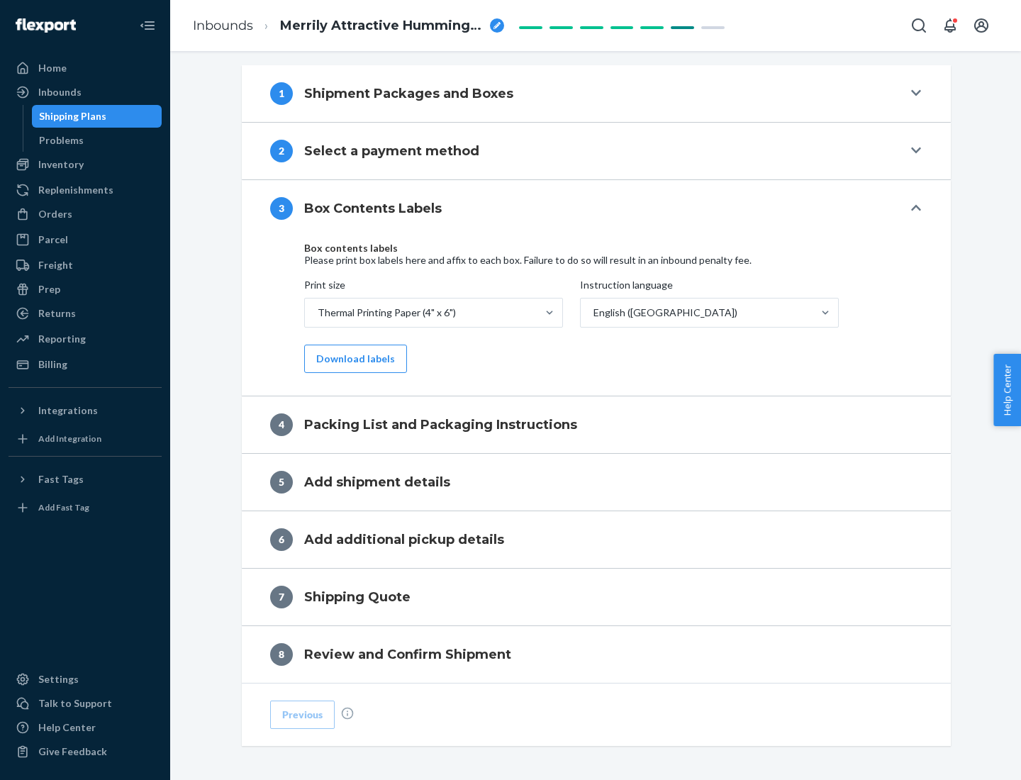
scroll to position [452, 0]
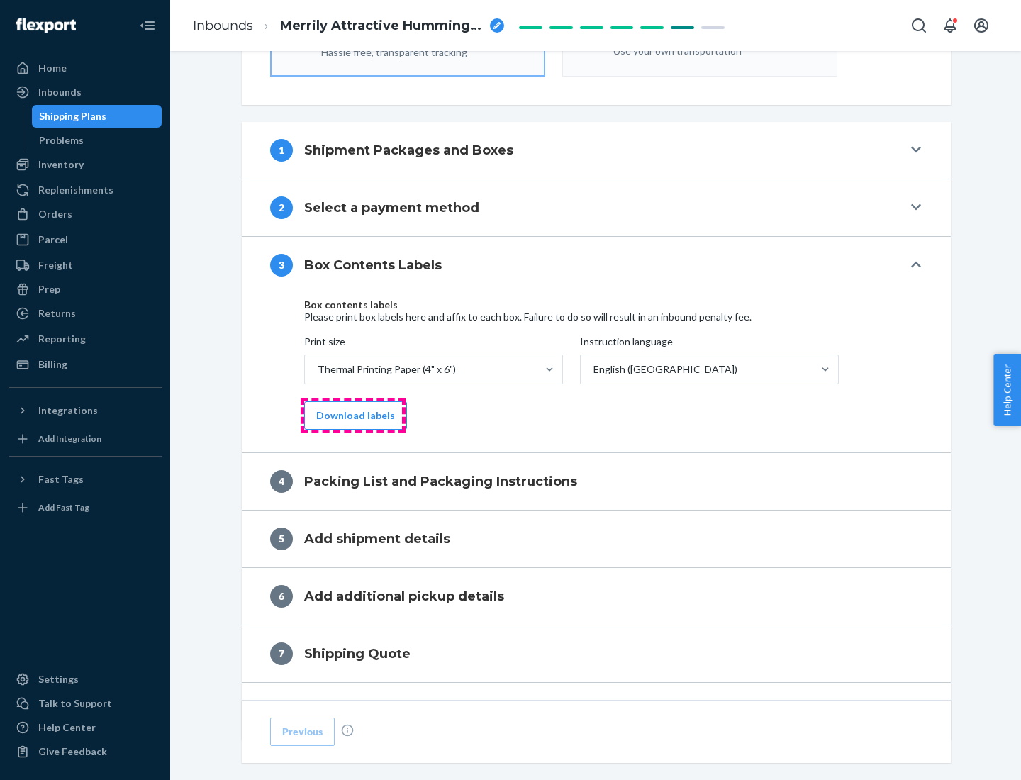
click at [353, 416] on button "Download labels" at bounding box center [355, 415] width 103 height 28
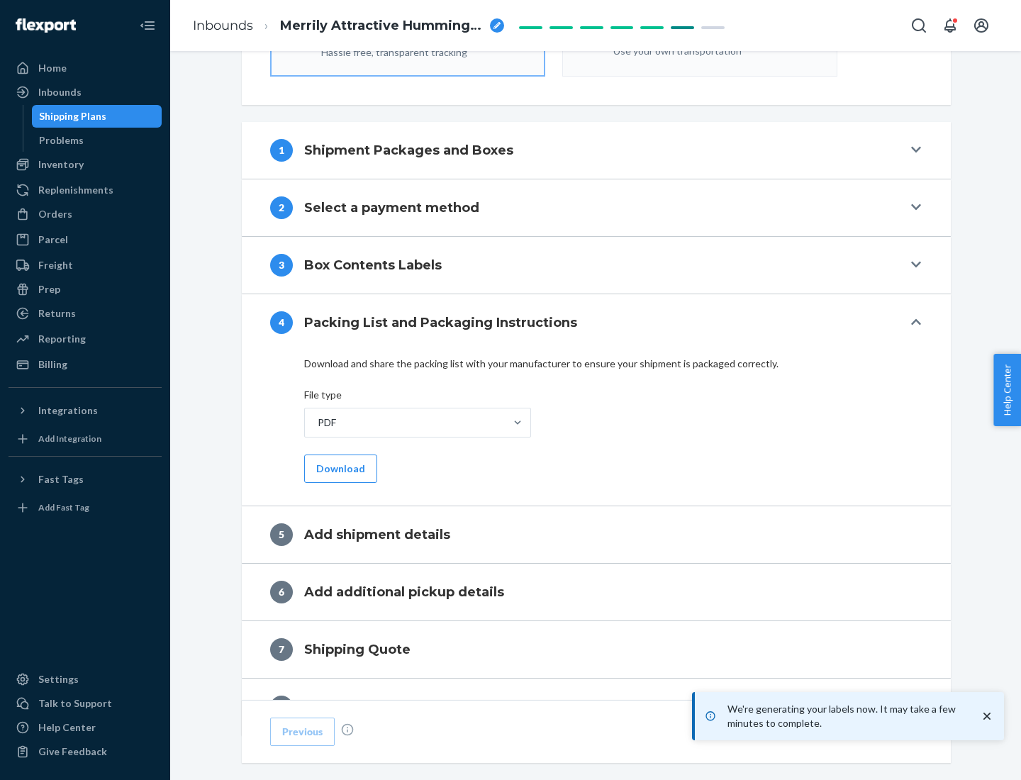
scroll to position [505, 0]
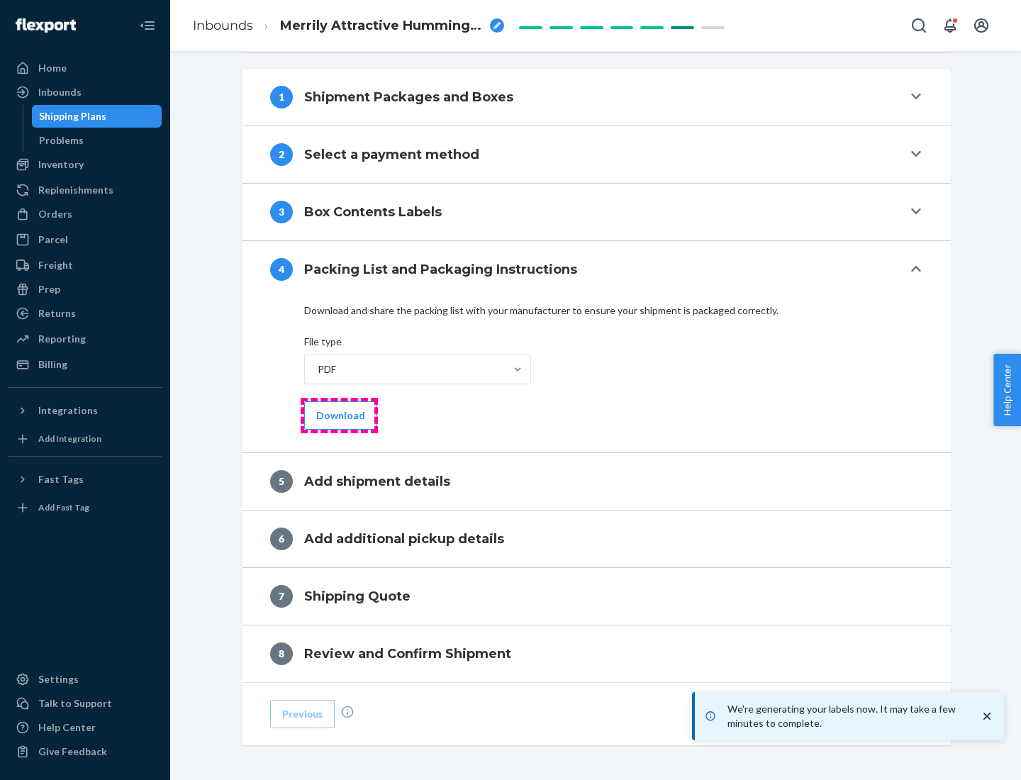
click at [339, 415] on button "Download" at bounding box center [340, 415] width 73 height 28
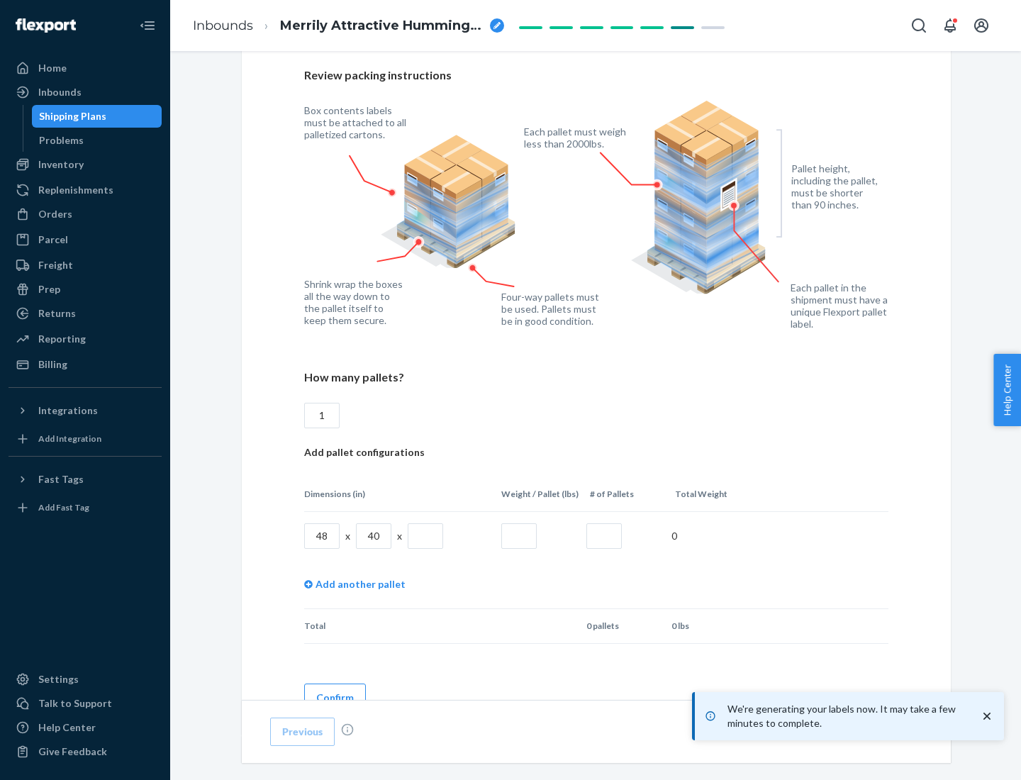
scroll to position [1031, 0]
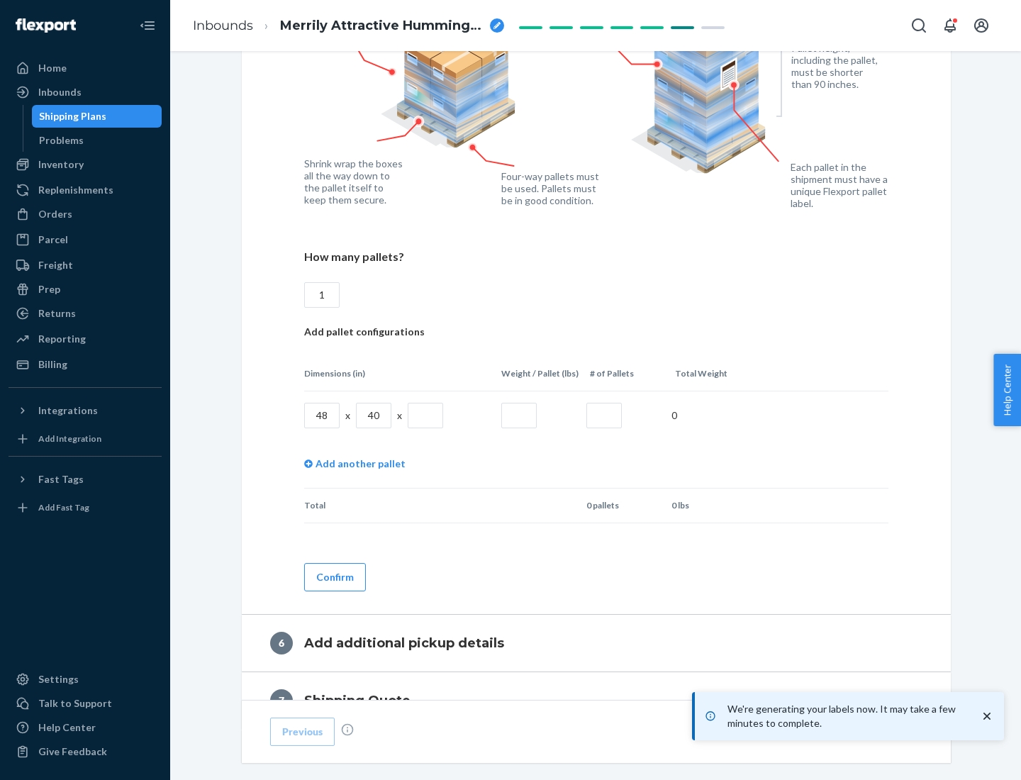
type input "1"
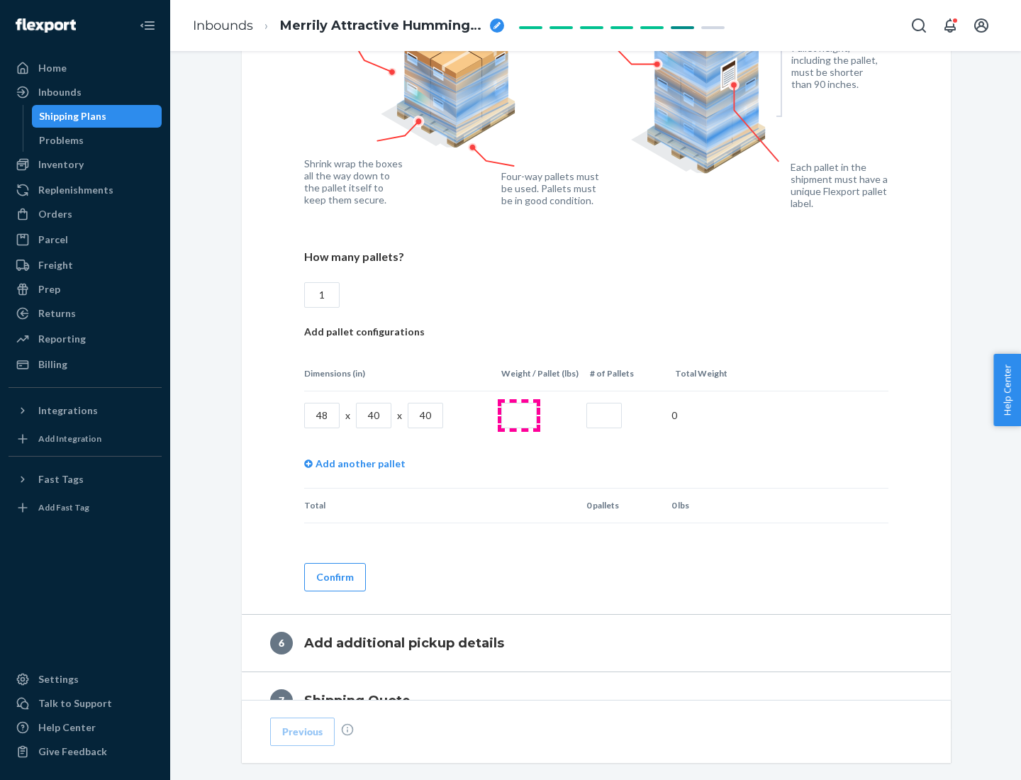
type input "40"
type input "200"
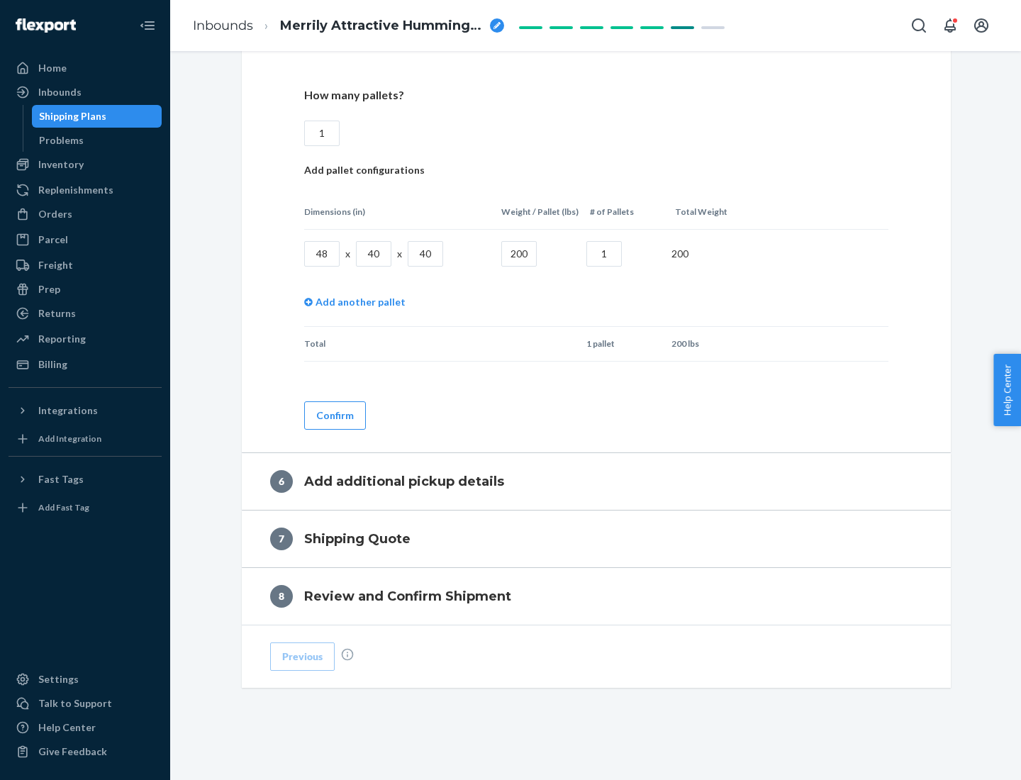
type input "1"
click at [334, 415] on button "Confirm" at bounding box center [335, 415] width 62 height 28
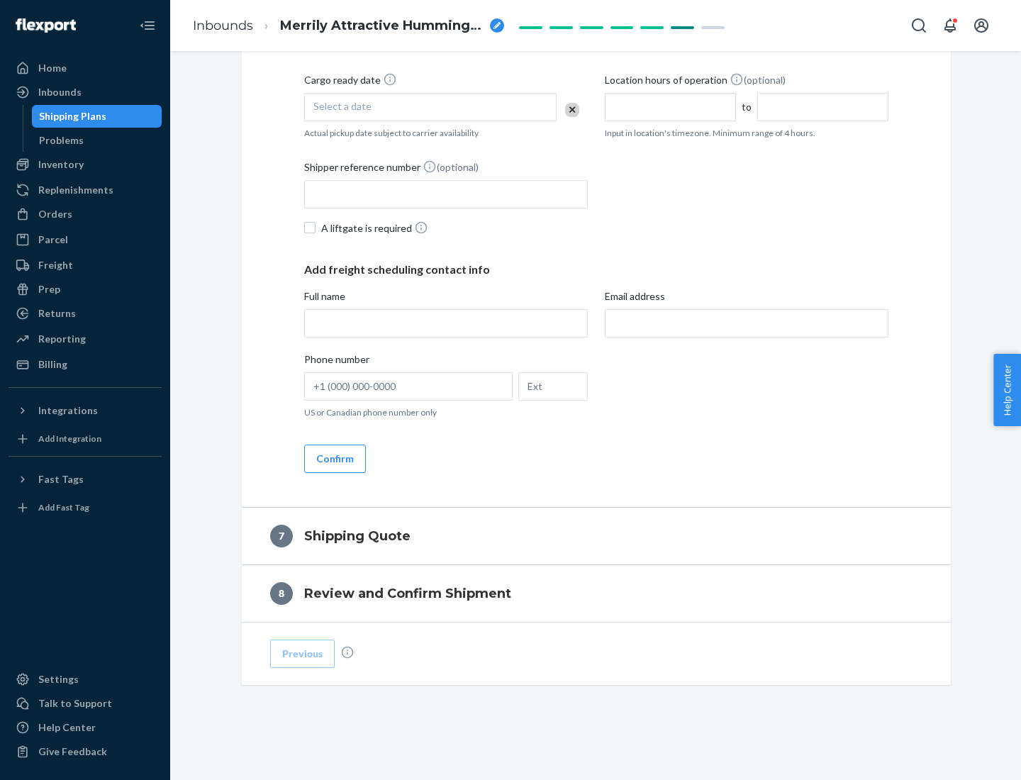
scroll to position [543, 0]
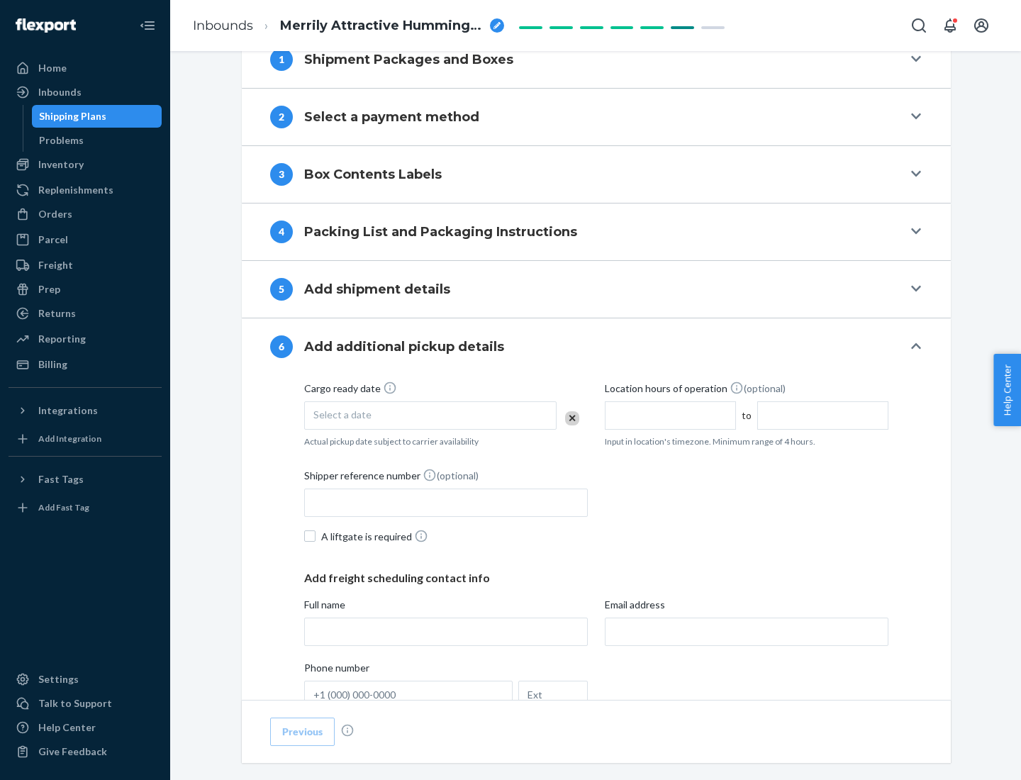
click at [431, 415] on div "Select a date" at bounding box center [430, 415] width 253 height 28
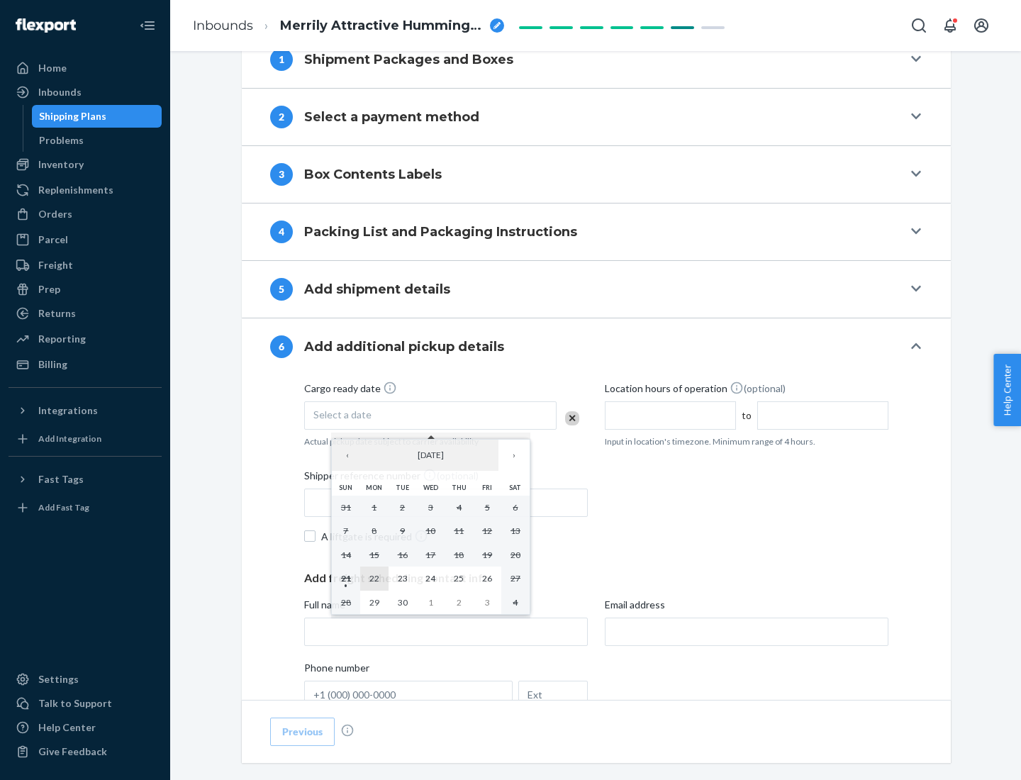
click at [374, 578] on abbr "22" at bounding box center [375, 578] width 10 height 11
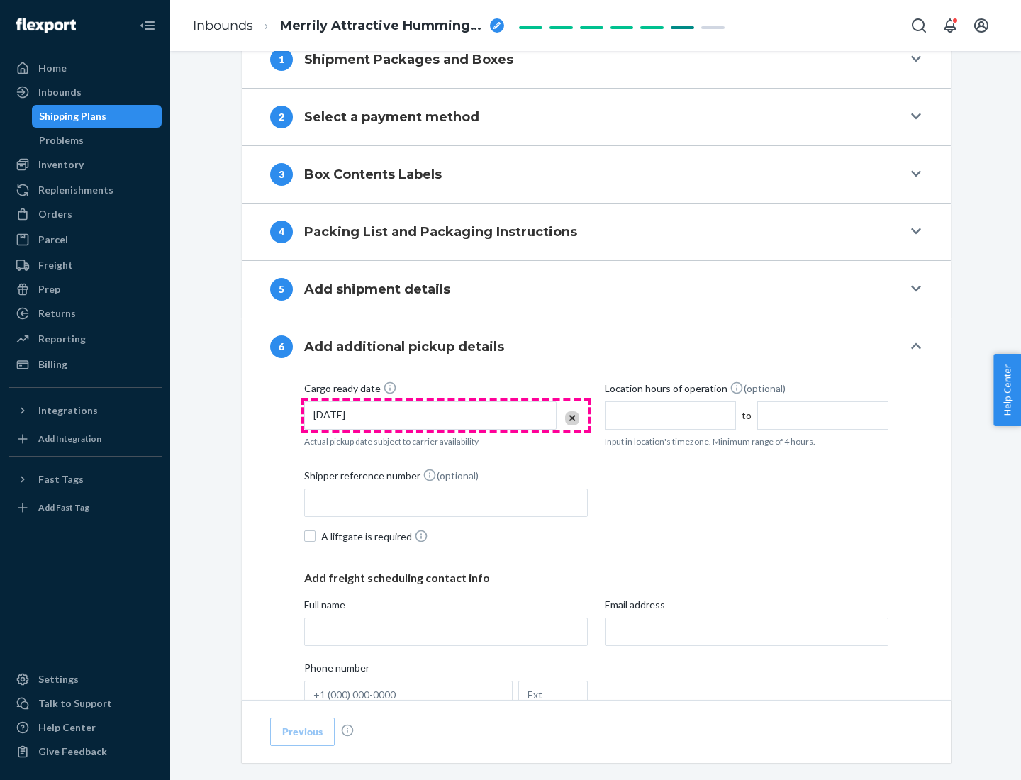
scroll to position [759, 0]
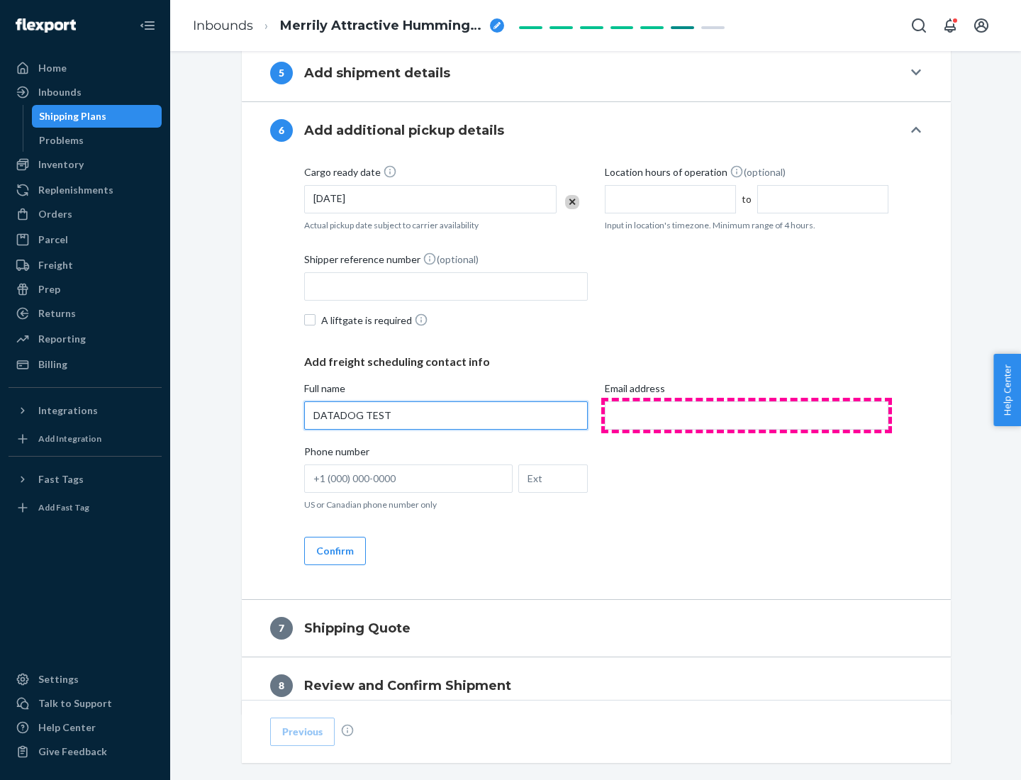
type input "DATADOG TEST"
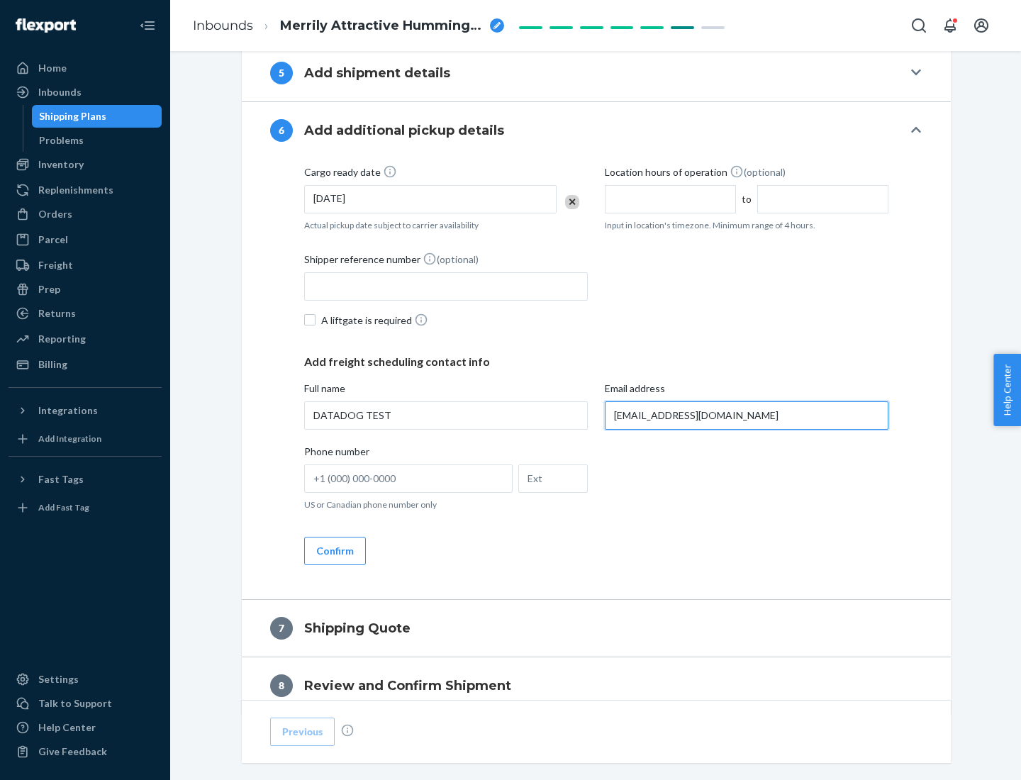
scroll to position [822, 0]
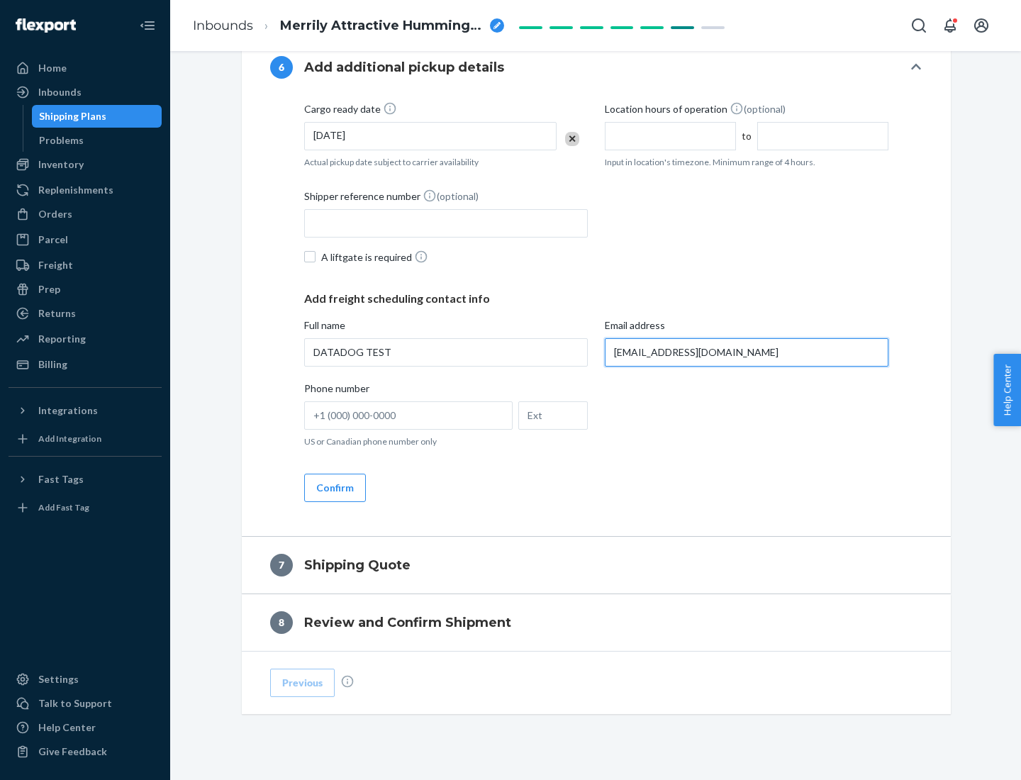
type input "[EMAIL_ADDRESS][DOMAIN_NAME]"
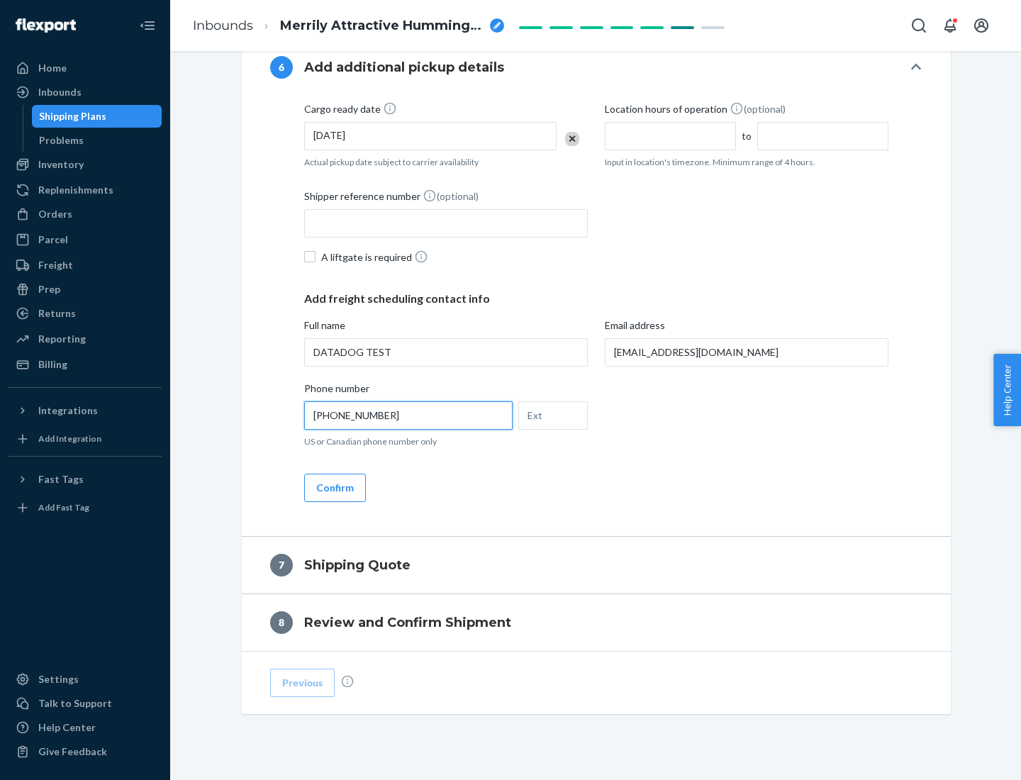
scroll to position [851, 0]
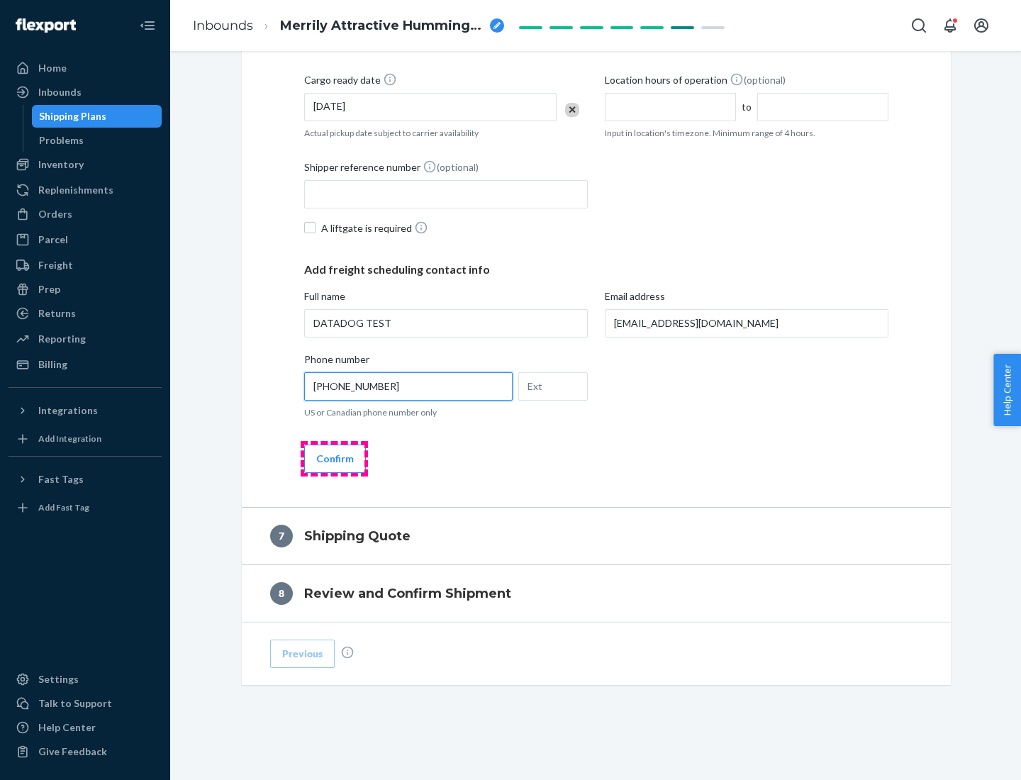
type input "[PHONE_NUMBER]"
click at [334, 458] on button "Confirm" at bounding box center [335, 459] width 62 height 28
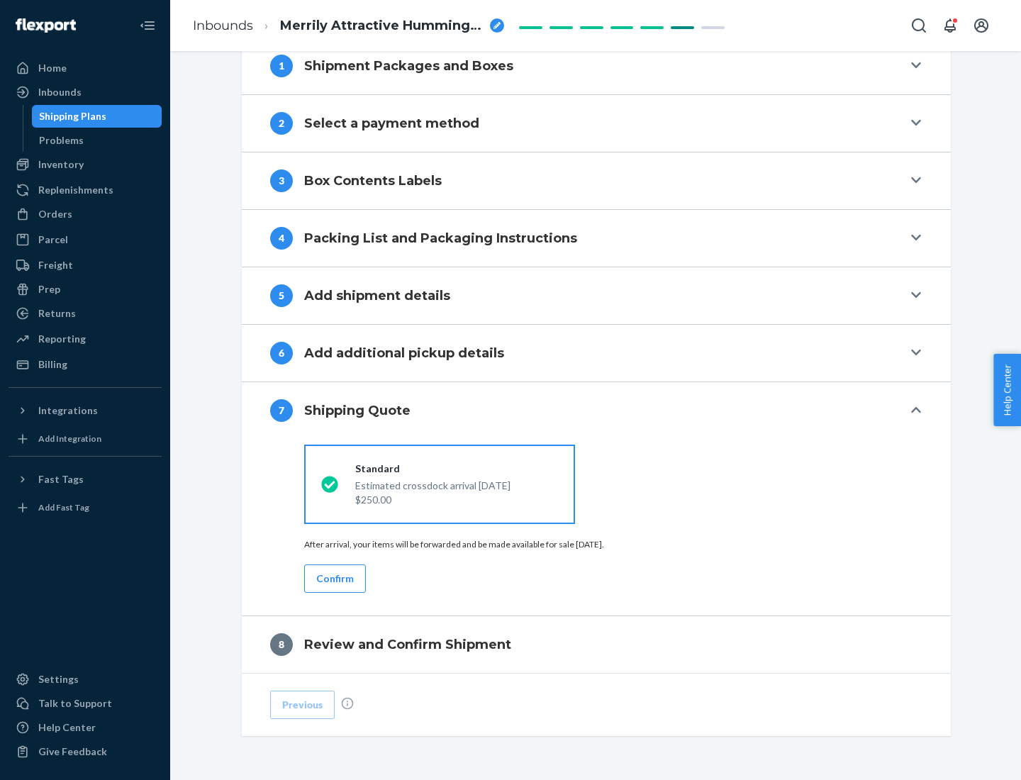
scroll to position [587, 0]
